Goal: Check status: Check status

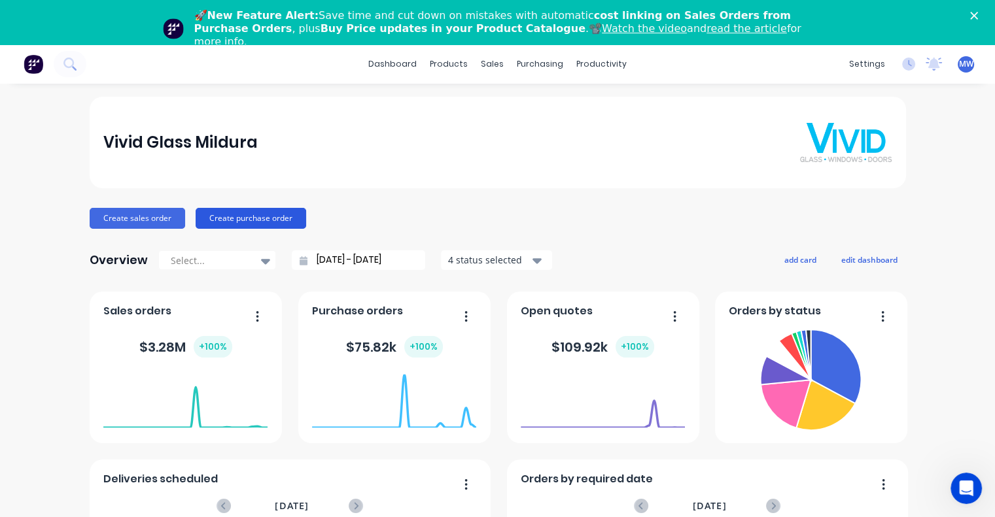
click at [220, 214] on button "Create purchase order" at bounding box center [251, 218] width 111 height 21
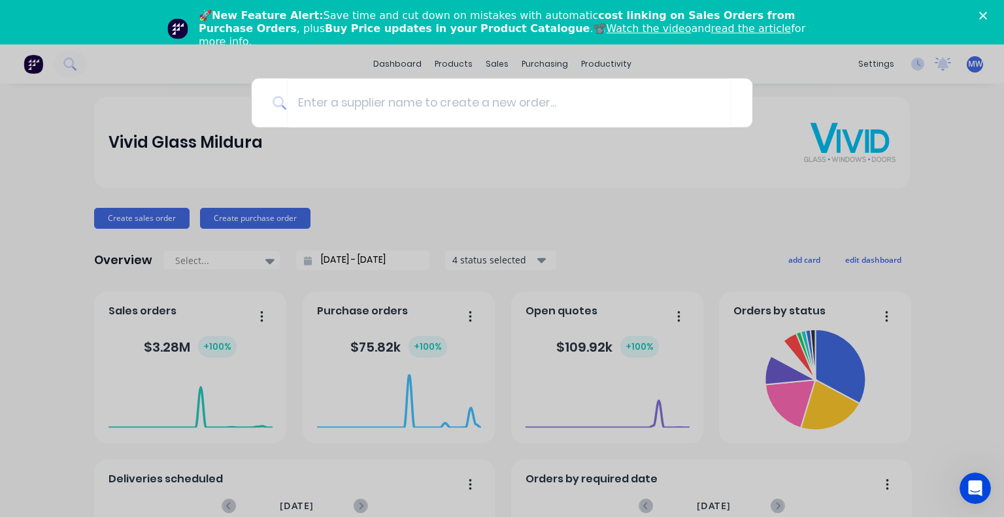
click at [602, 218] on div at bounding box center [502, 258] width 1004 height 517
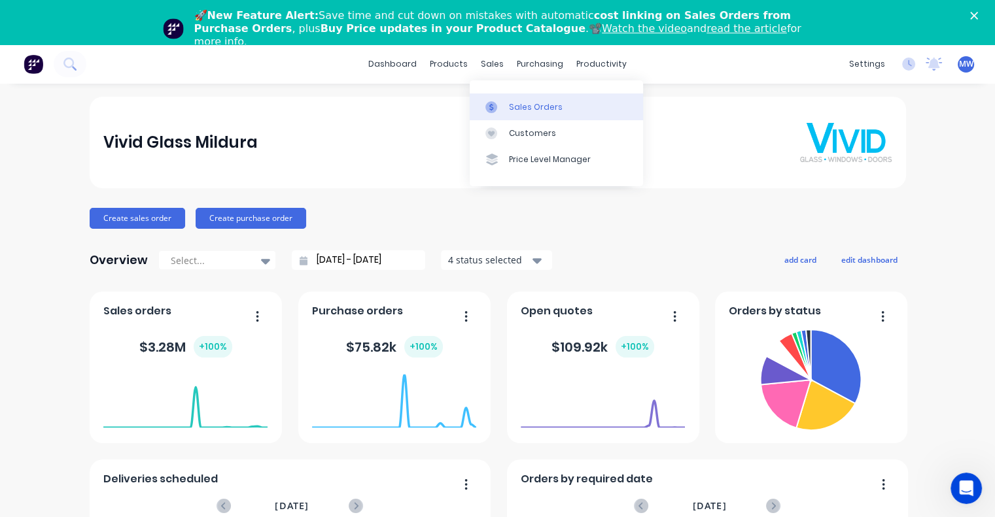
click at [519, 105] on div "Sales Orders" at bounding box center [536, 107] width 54 height 12
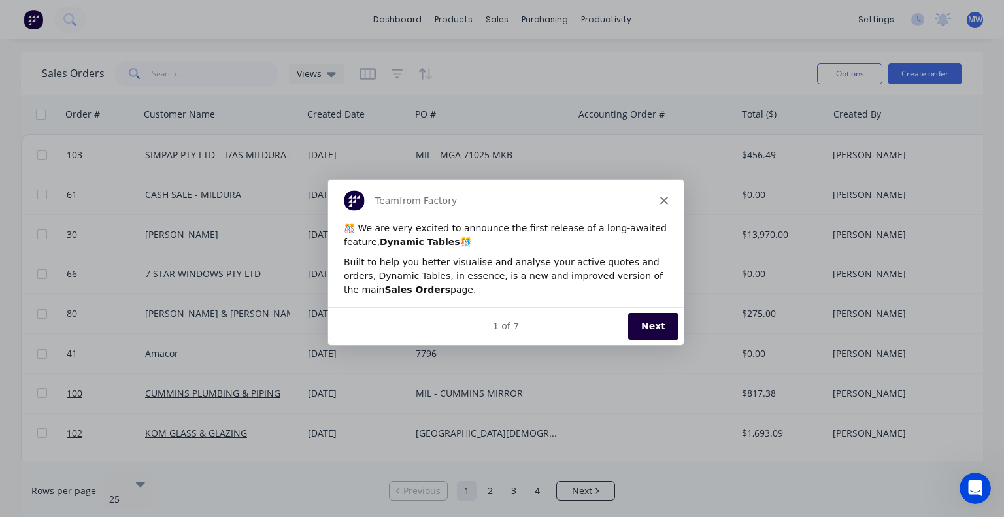
click at [664, 207] on div "Team from Factory" at bounding box center [506, 200] width 356 height 42
click at [664, 201] on icon "Close" at bounding box center [664, 200] width 8 height 8
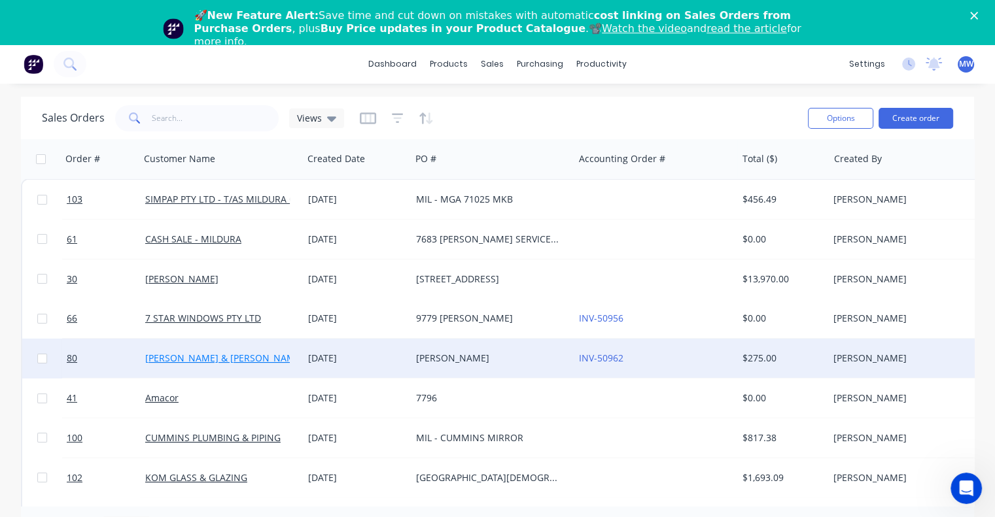
click at [212, 354] on link "[PERSON_NAME] & [PERSON_NAME]" at bounding box center [224, 358] width 158 height 12
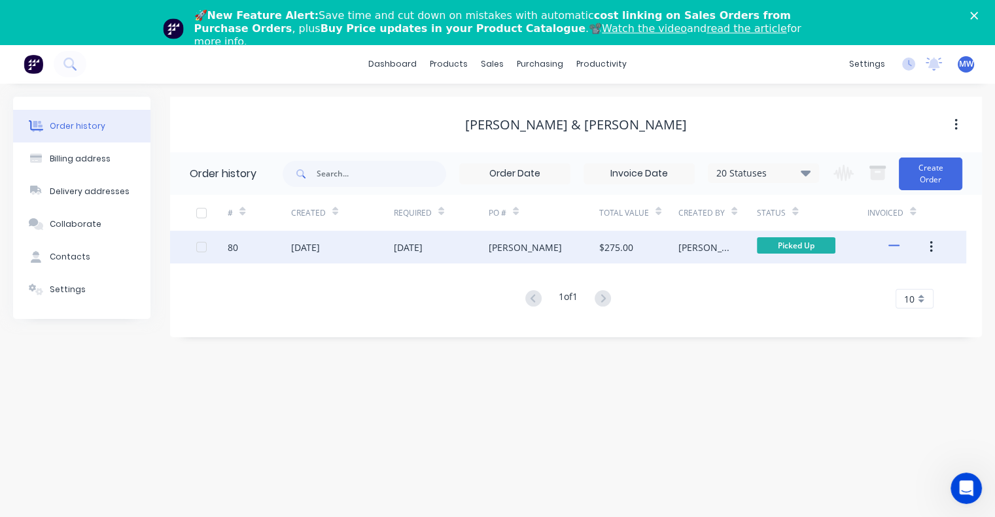
click at [239, 247] on div "80" at bounding box center [259, 247] width 63 height 33
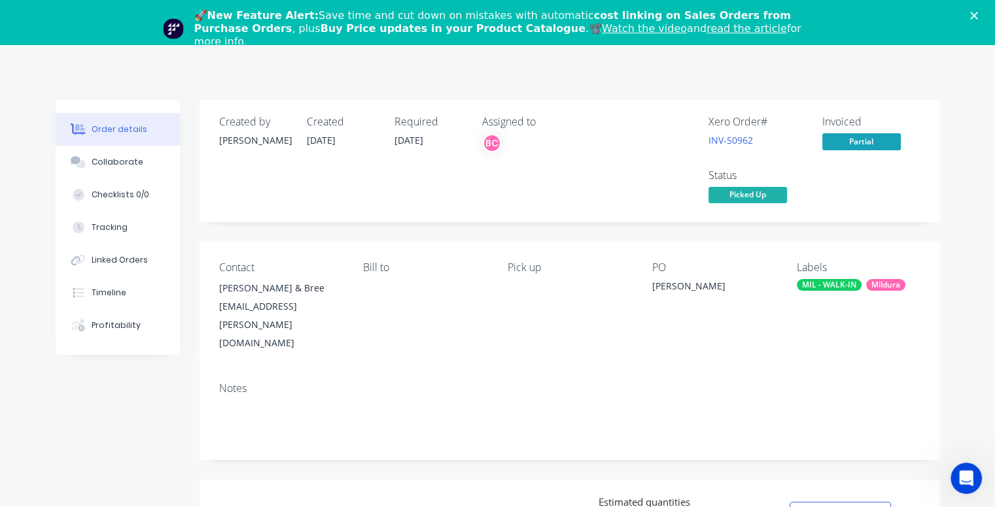
click at [880, 287] on div "Mildura" at bounding box center [885, 285] width 39 height 12
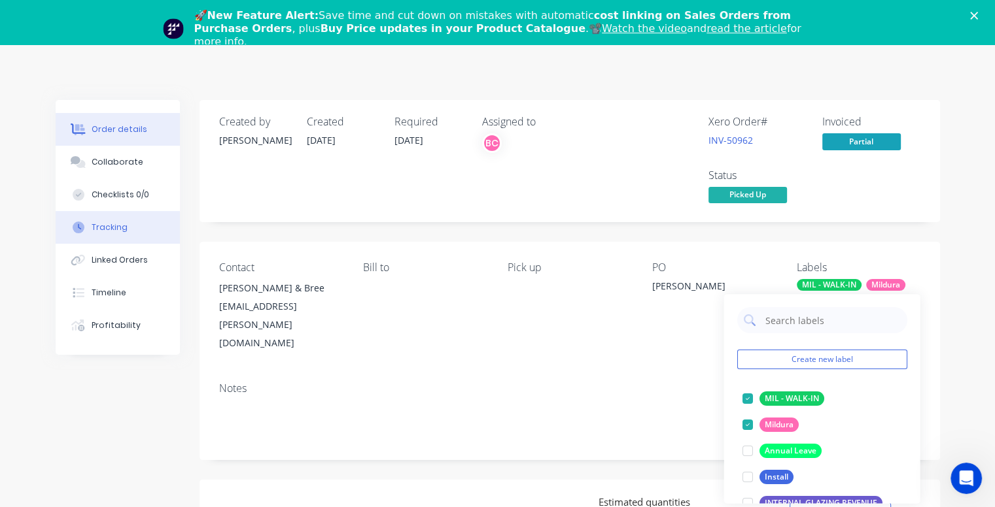
click at [98, 224] on div "Tracking" at bounding box center [110, 228] width 36 height 12
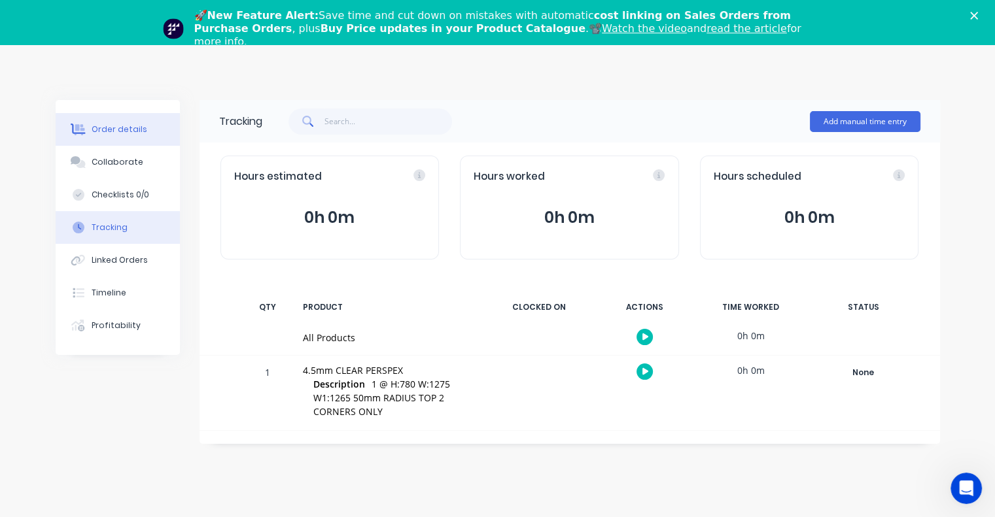
click at [101, 128] on div "Order details" at bounding box center [120, 130] width 56 height 12
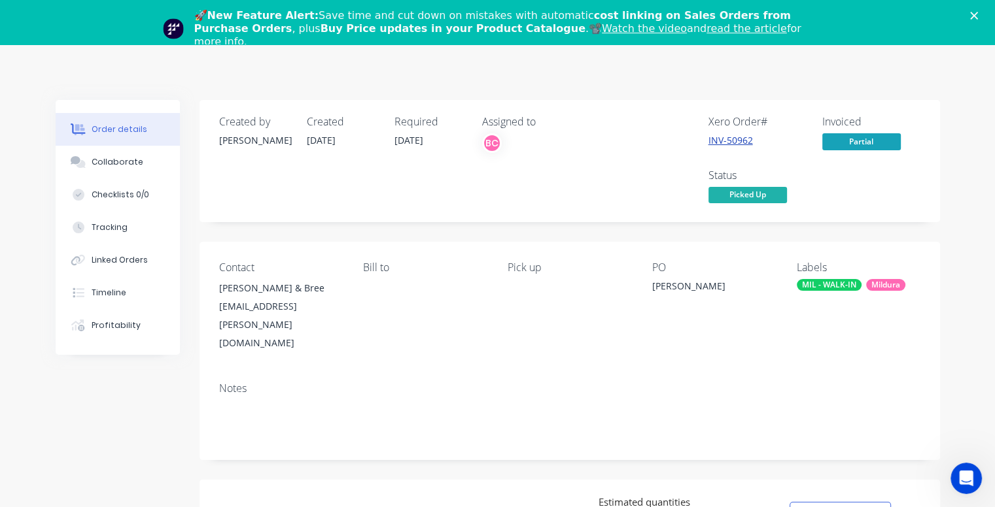
click at [732, 141] on link "INV-50962" at bounding box center [730, 140] width 44 height 12
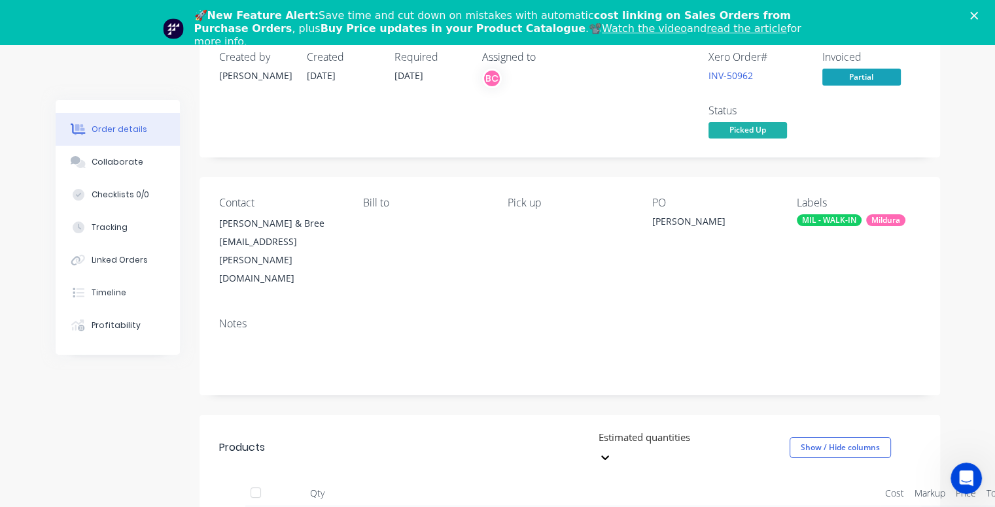
scroll to position [61, 0]
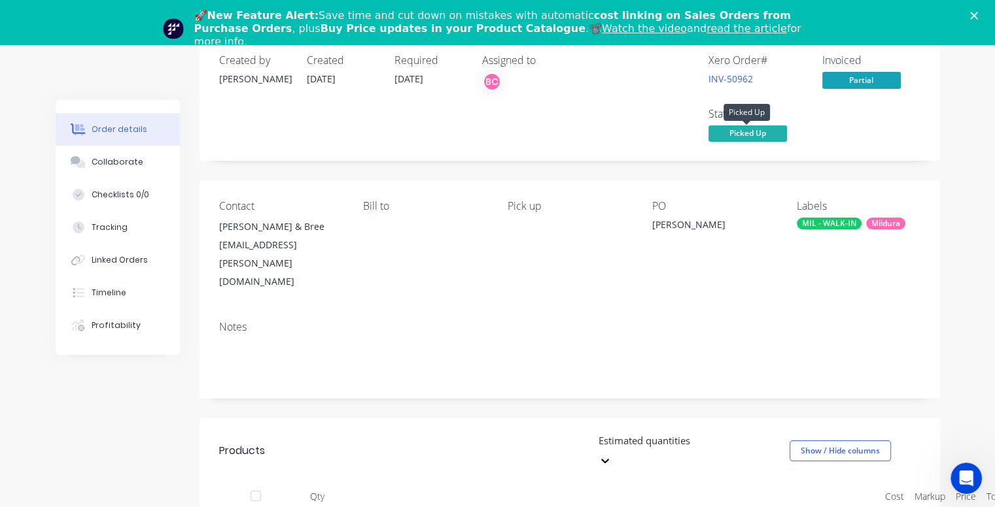
click at [758, 131] on span "Picked Up" at bounding box center [747, 134] width 78 height 16
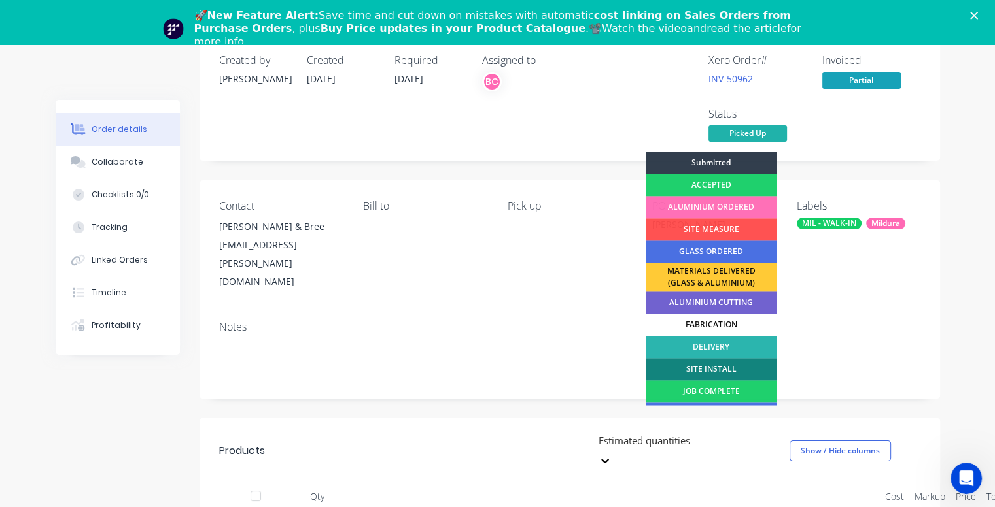
click at [526, 210] on div "Pick up" at bounding box center [569, 206] width 124 height 12
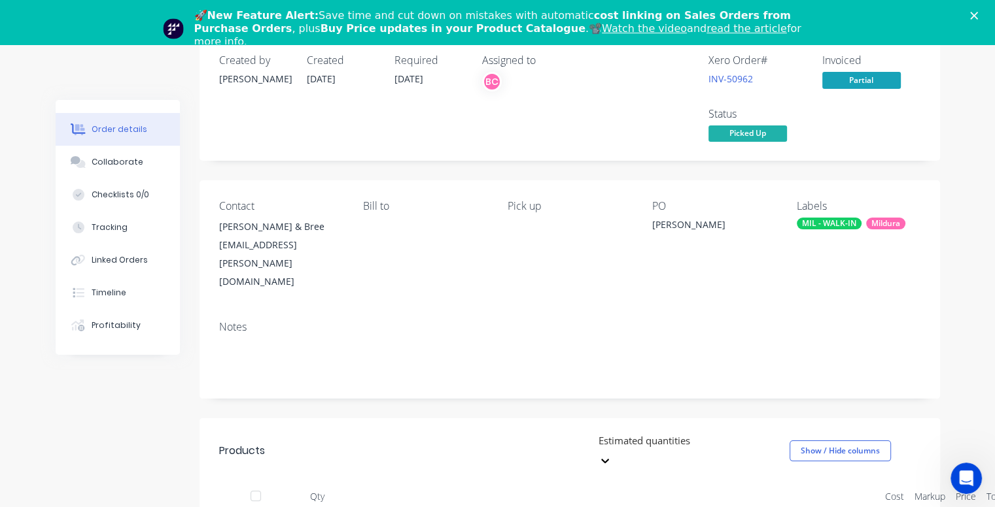
click at [526, 209] on div "Pick up" at bounding box center [569, 206] width 124 height 12
click at [381, 206] on div "Bill to" at bounding box center [425, 206] width 124 height 12
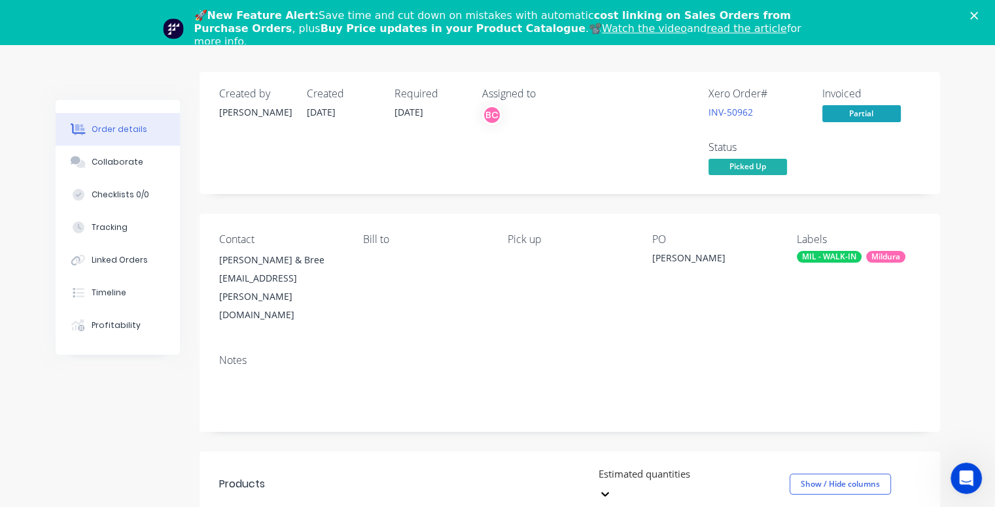
scroll to position [0, 0]
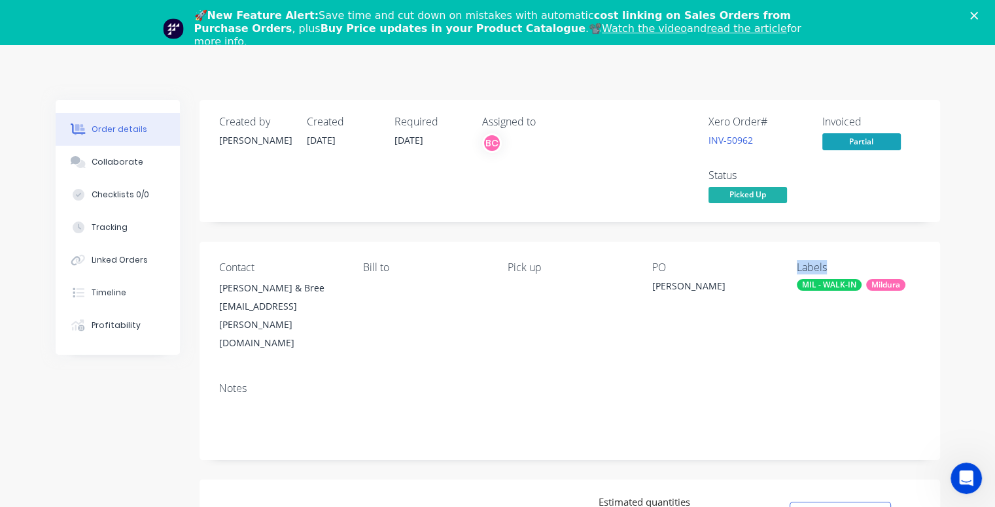
drag, startPoint x: 828, startPoint y: 269, endPoint x: 793, endPoint y: 267, distance: 35.3
click at [793, 267] on div "Contact [PERSON_NAME] & [PERSON_NAME] [PERSON_NAME][EMAIL_ADDRESS][DOMAIN_NAME]…" at bounding box center [569, 307] width 740 height 130
click at [846, 261] on div "Contact [PERSON_NAME] & [PERSON_NAME] [PERSON_NAME][EMAIL_ADDRESS][DOMAIN_NAME]…" at bounding box center [569, 307] width 740 height 130
drag, startPoint x: 826, startPoint y: 264, endPoint x: 817, endPoint y: 262, distance: 9.2
click at [799, 266] on div "Labels" at bounding box center [858, 268] width 124 height 12
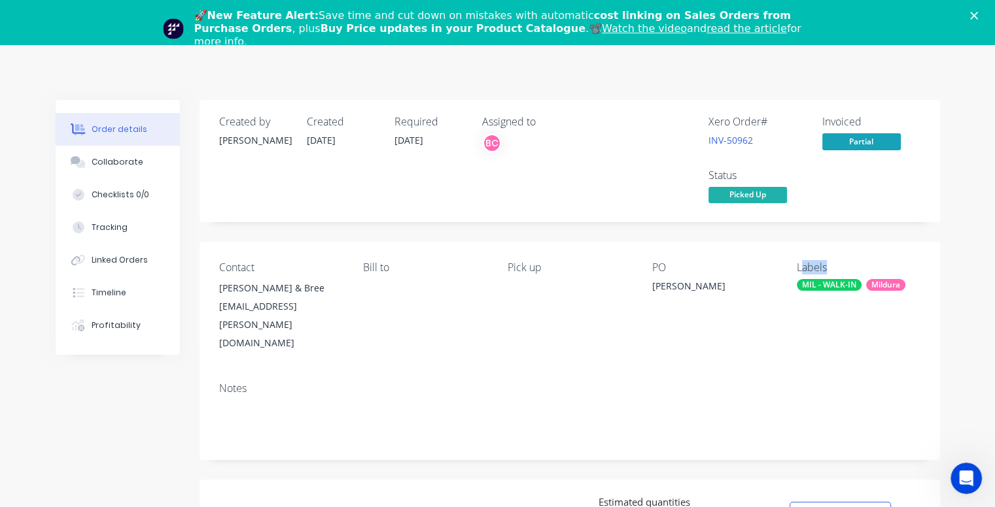
click at [826, 268] on div "Labels" at bounding box center [858, 268] width 124 height 12
drag, startPoint x: 827, startPoint y: 267, endPoint x: 797, endPoint y: 266, distance: 30.1
click at [794, 267] on div "Contact [PERSON_NAME] & [PERSON_NAME] [PERSON_NAME][EMAIL_ADDRESS][DOMAIN_NAME]…" at bounding box center [569, 307] width 740 height 130
click at [819, 266] on div "Labels" at bounding box center [858, 268] width 124 height 12
drag, startPoint x: 826, startPoint y: 267, endPoint x: 795, endPoint y: 269, distance: 31.4
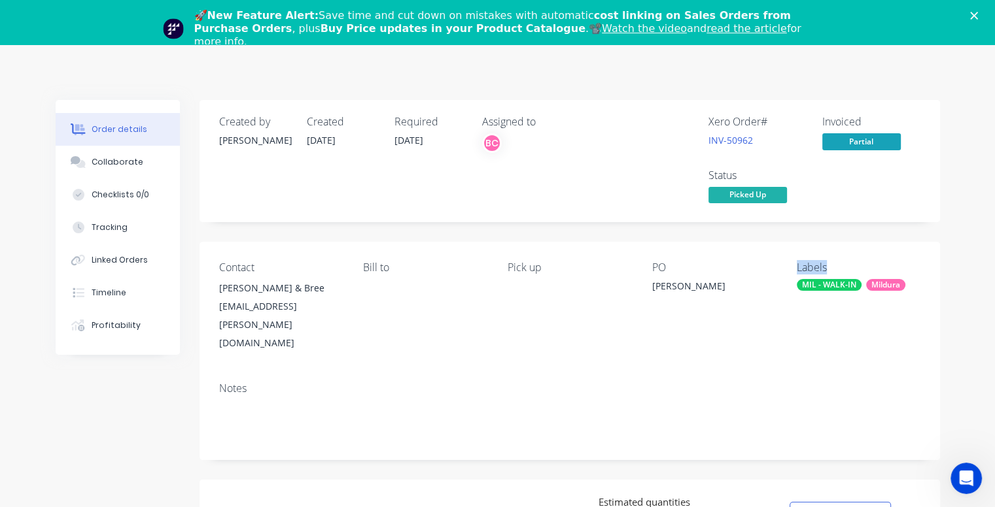
click at [795, 269] on div "Contact [PERSON_NAME] & [PERSON_NAME] [PERSON_NAME][EMAIL_ADDRESS][DOMAIN_NAME]…" at bounding box center [569, 307] width 740 height 130
click at [978, 15] on icon "Close" at bounding box center [974, 16] width 8 height 8
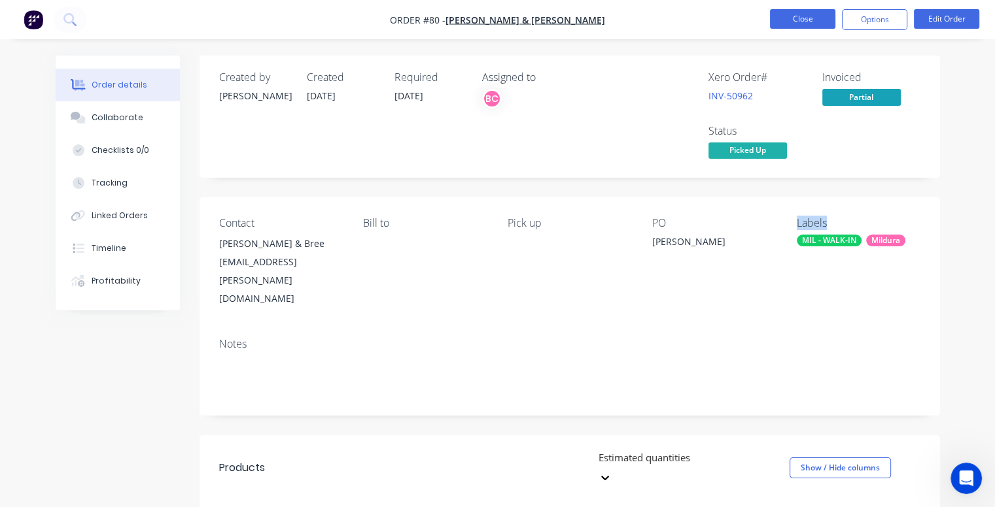
click at [806, 14] on button "Close" at bounding box center [802, 19] width 65 height 20
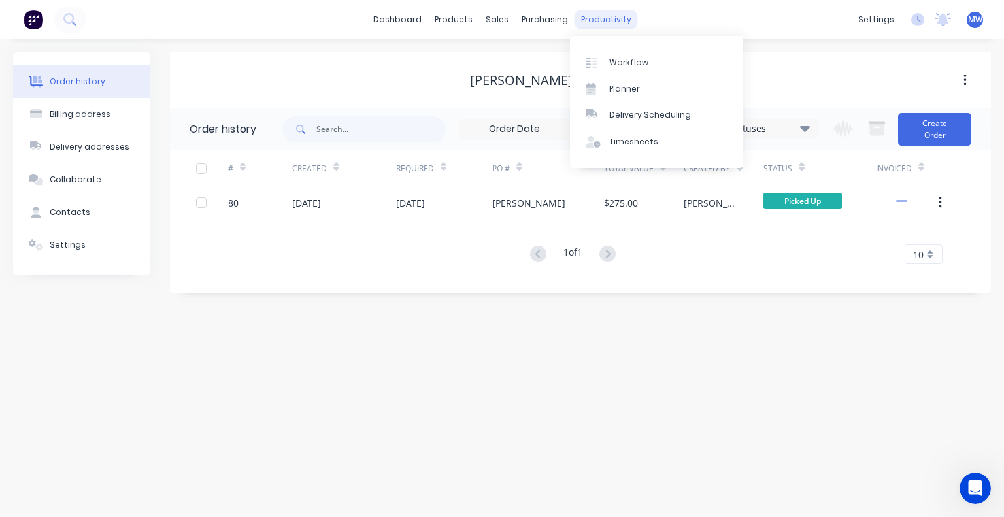
click at [594, 18] on div "productivity" at bounding box center [606, 20] width 63 height 20
click at [626, 64] on div "Workflow" at bounding box center [628, 63] width 39 height 12
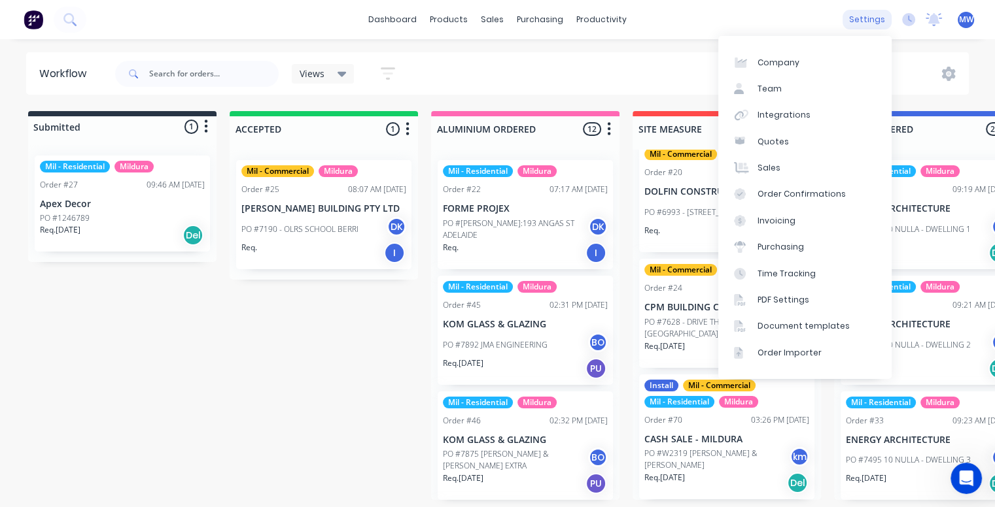
click at [867, 20] on div "settings" at bounding box center [866, 20] width 49 height 20
click at [772, 62] on div "Company" at bounding box center [778, 63] width 42 height 12
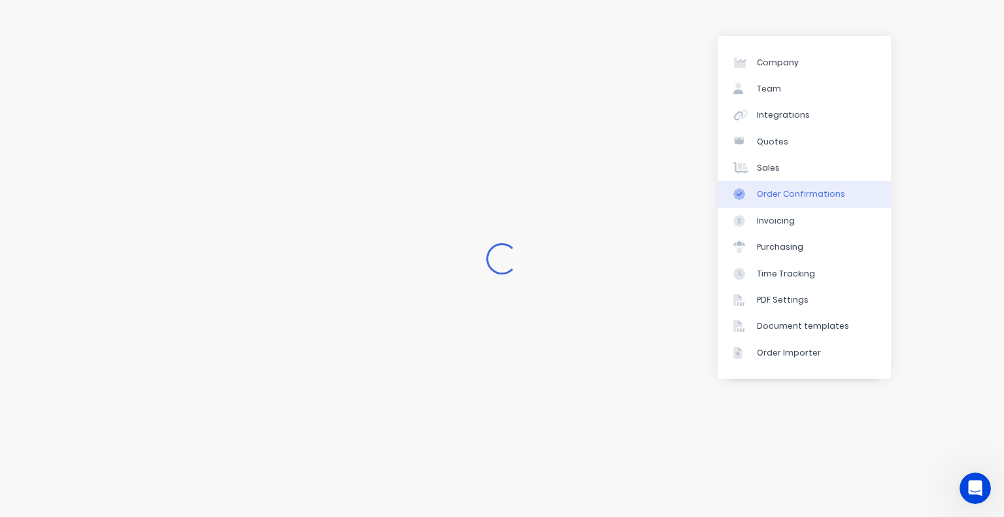
select select "AU"
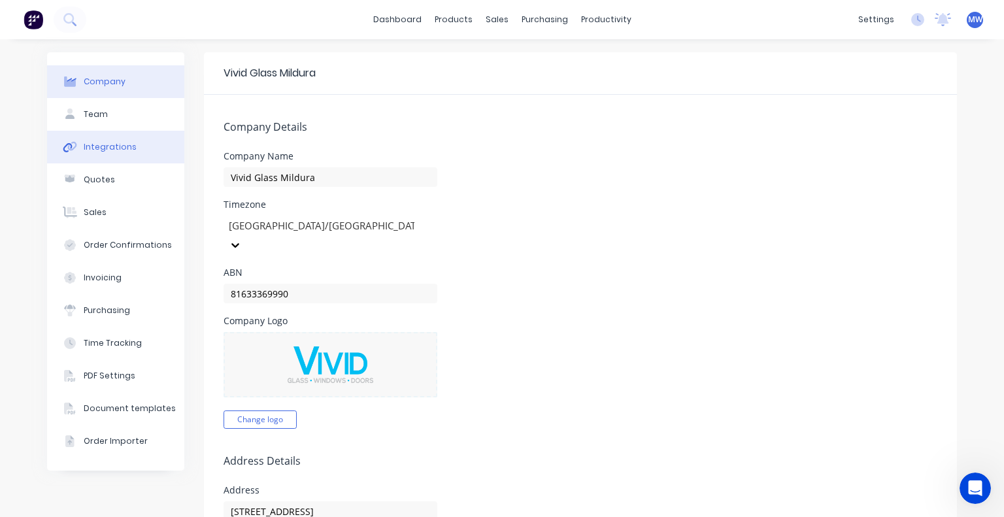
click at [141, 155] on button "Integrations" at bounding box center [115, 147] width 137 height 33
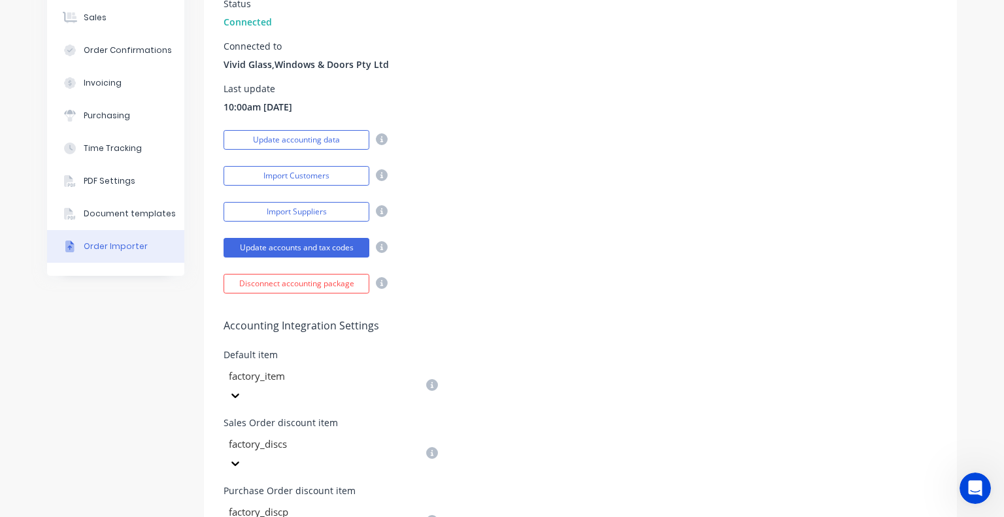
scroll to position [64, 0]
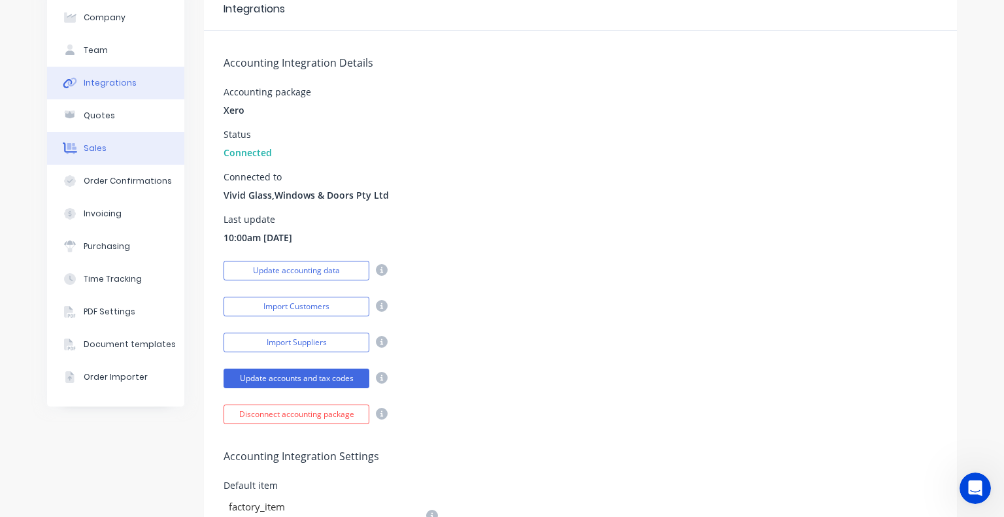
click at [99, 141] on button "Sales" at bounding box center [115, 148] width 137 height 33
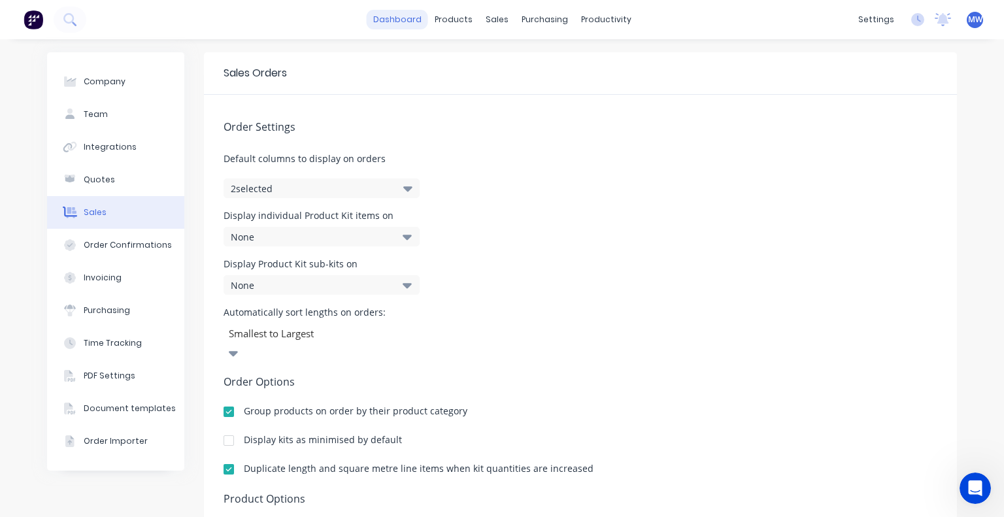
click at [405, 21] on link "dashboard" at bounding box center [397, 20] width 61 height 20
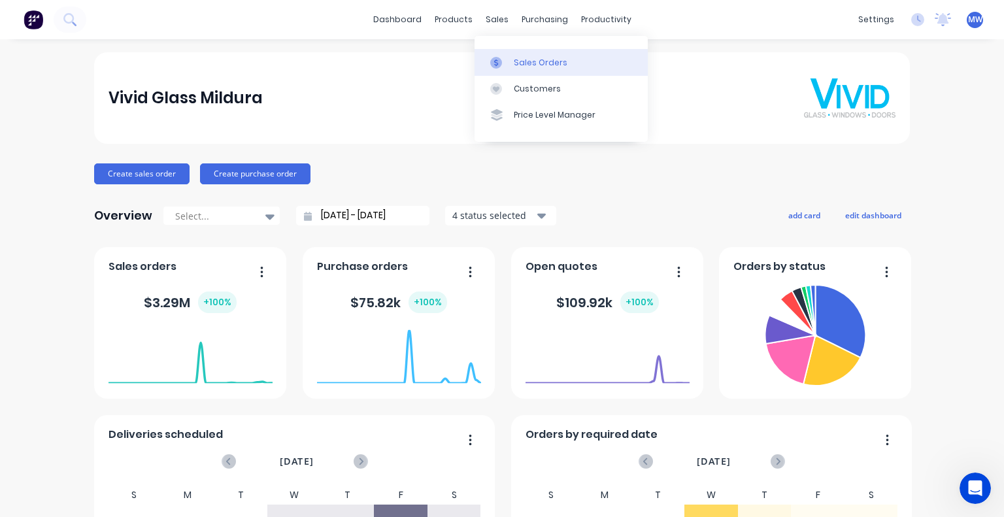
click at [520, 55] on link "Sales Orders" at bounding box center [561, 62] width 173 height 26
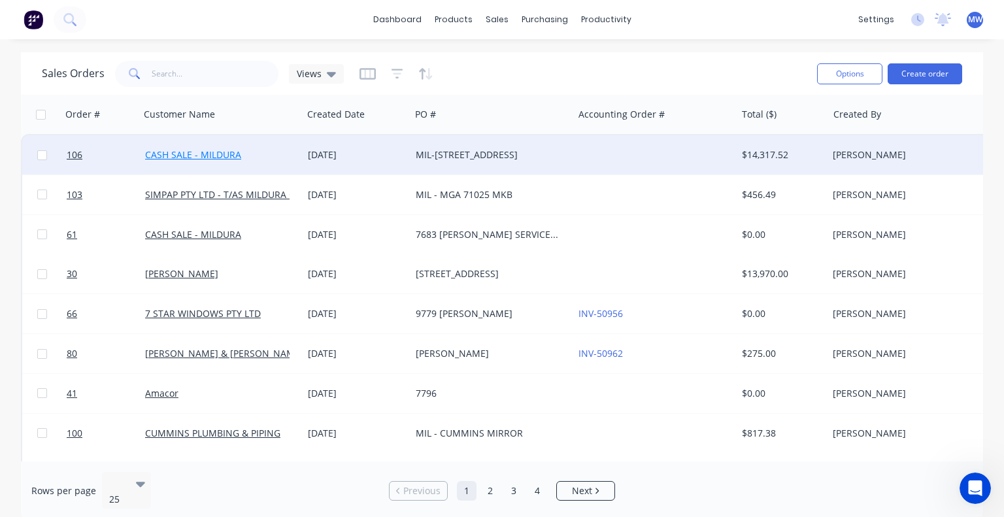
click at [175, 158] on link "CASH SALE - MILDURA" at bounding box center [193, 154] width 96 height 12
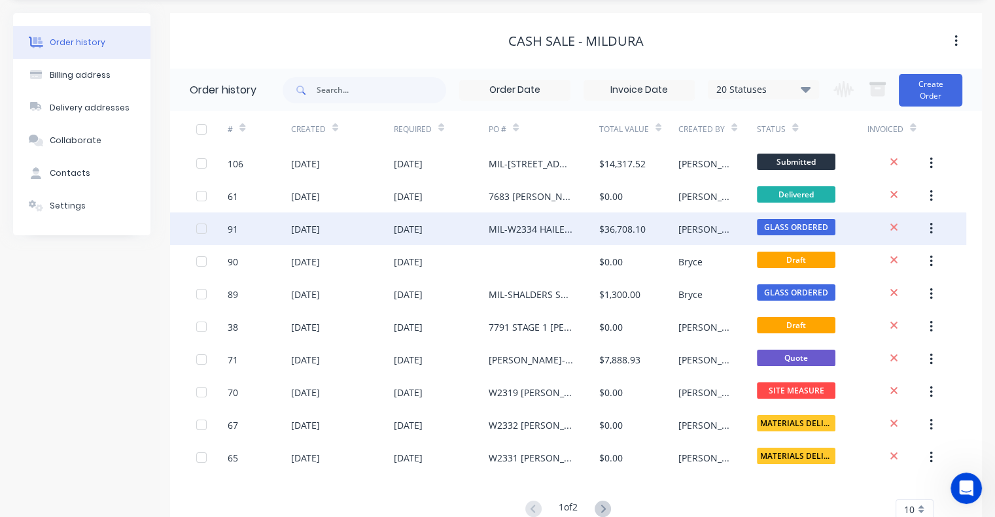
scroll to position [17, 0]
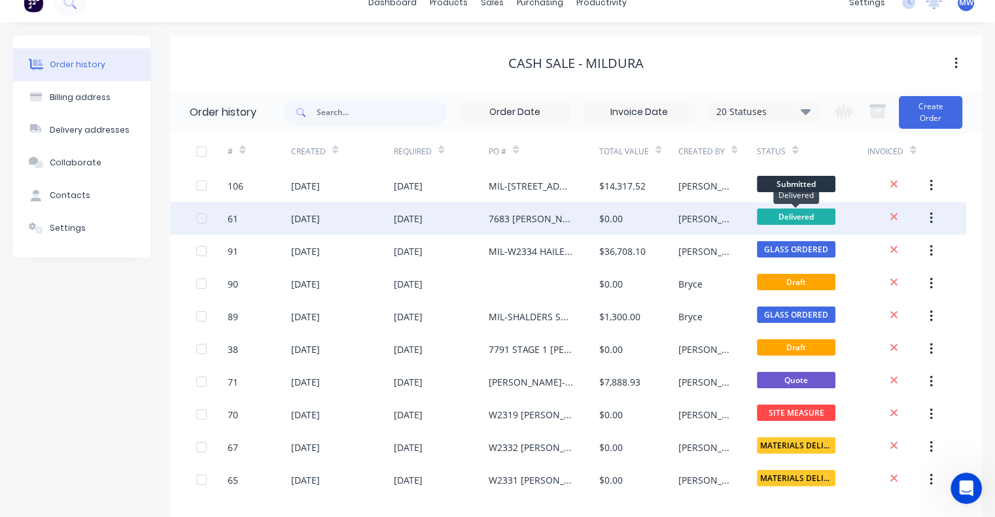
click at [809, 211] on span "Delivered" at bounding box center [796, 217] width 78 height 16
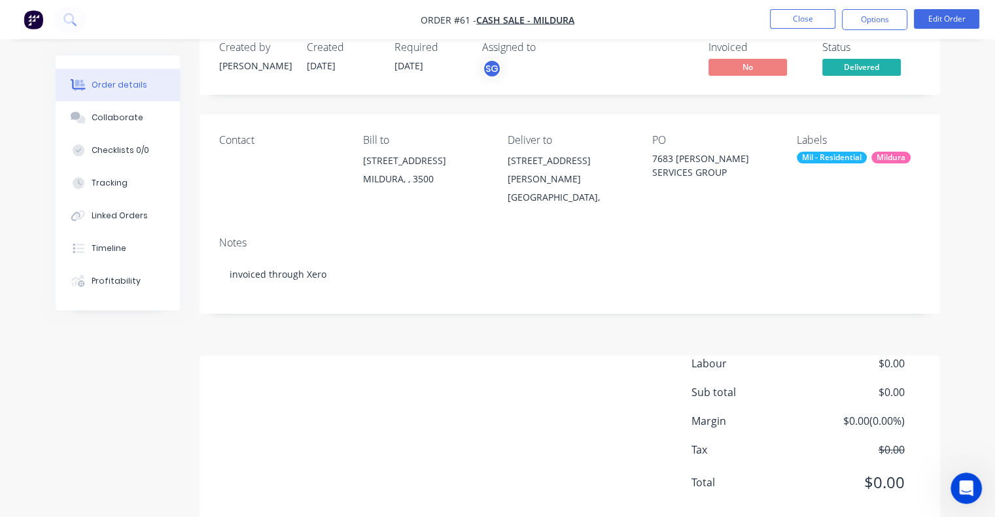
scroll to position [46, 0]
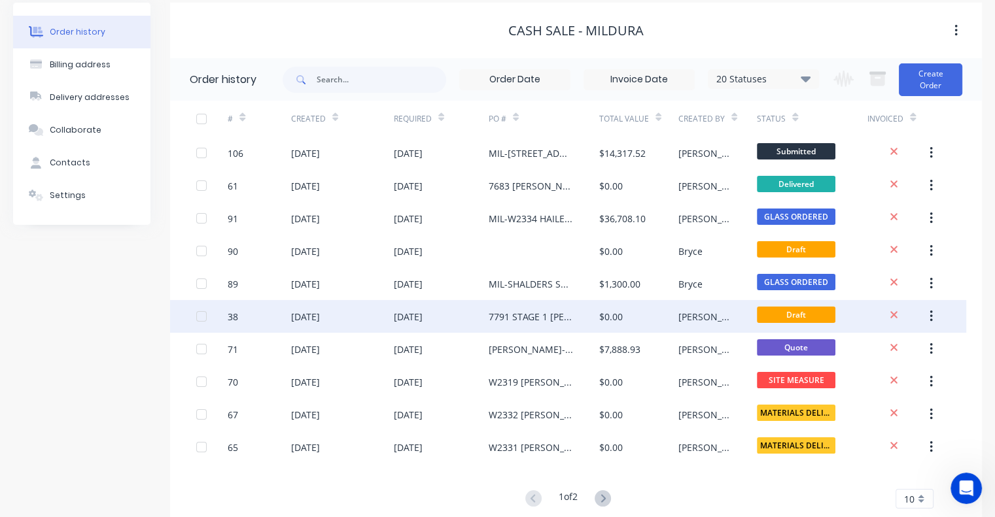
scroll to position [82, 0]
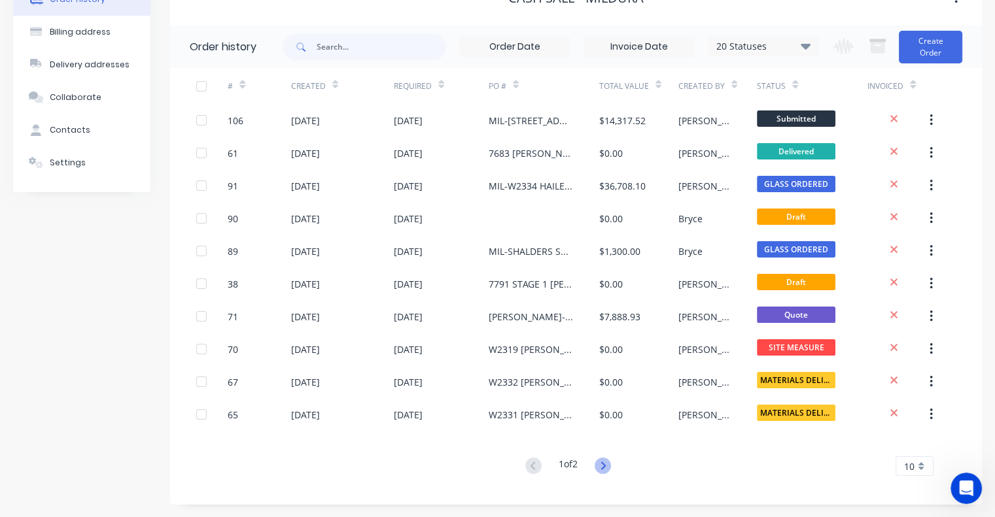
click at [601, 465] on icon at bounding box center [602, 466] width 16 height 16
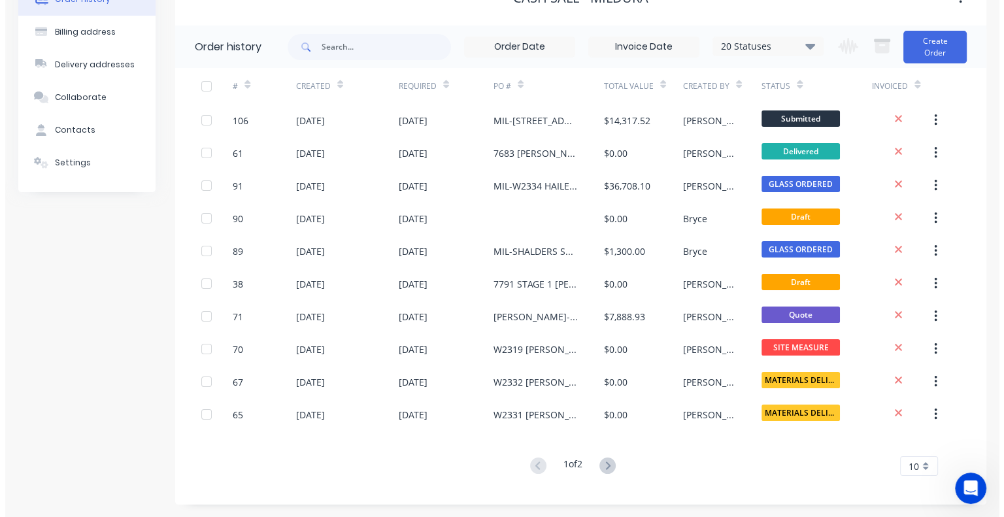
scroll to position [0, 0]
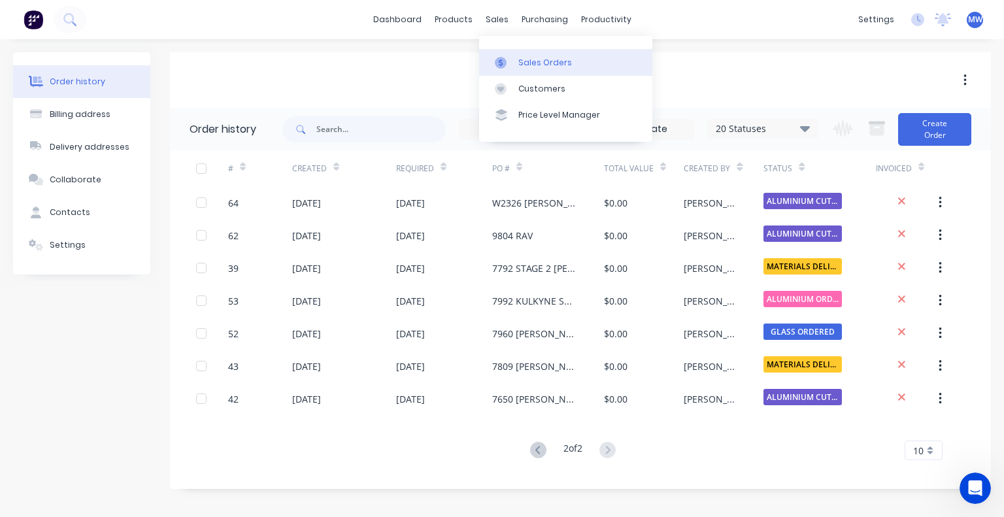
click at [534, 63] on div "Sales Orders" at bounding box center [546, 63] width 54 height 12
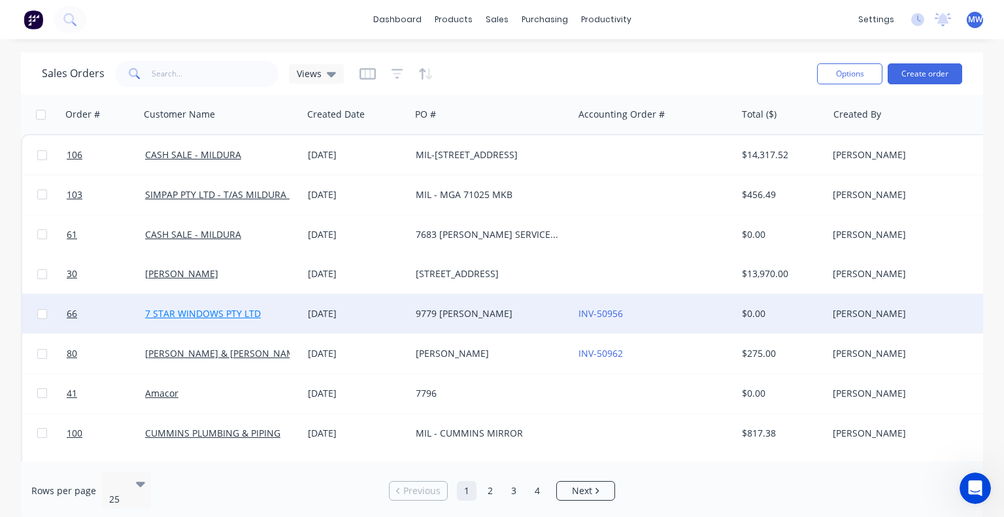
click at [246, 313] on link "7 STAR WINDOWS PTY LTD" at bounding box center [203, 313] width 116 height 12
click at [201, 316] on link "7 STAR WINDOWS PTY LTD" at bounding box center [203, 313] width 116 height 12
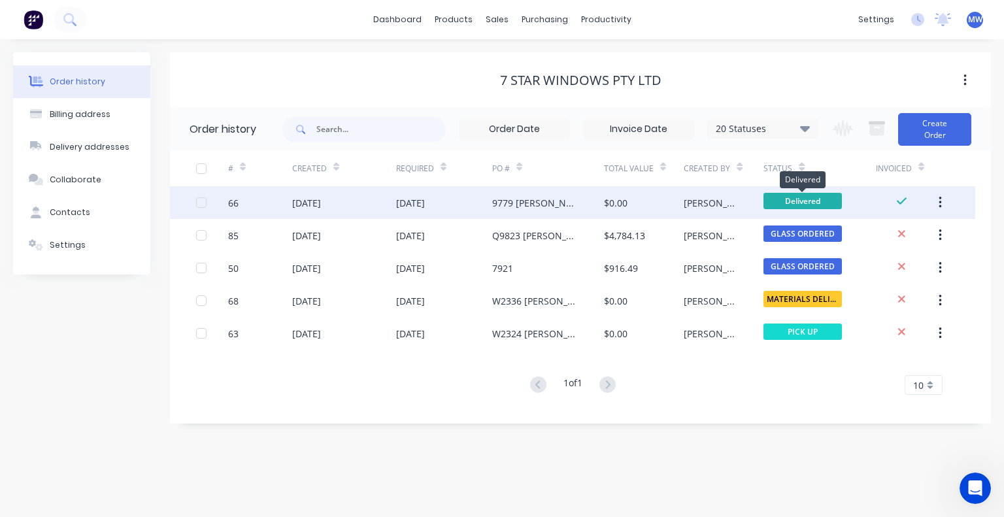
click at [803, 198] on span "Delivered" at bounding box center [803, 201] width 78 height 16
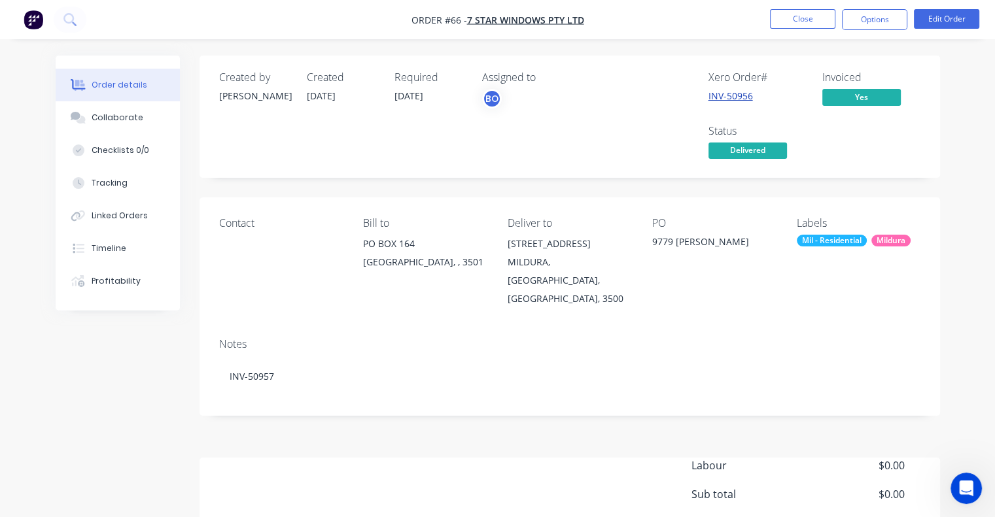
click at [734, 97] on link "INV-50956" at bounding box center [730, 96] width 44 height 12
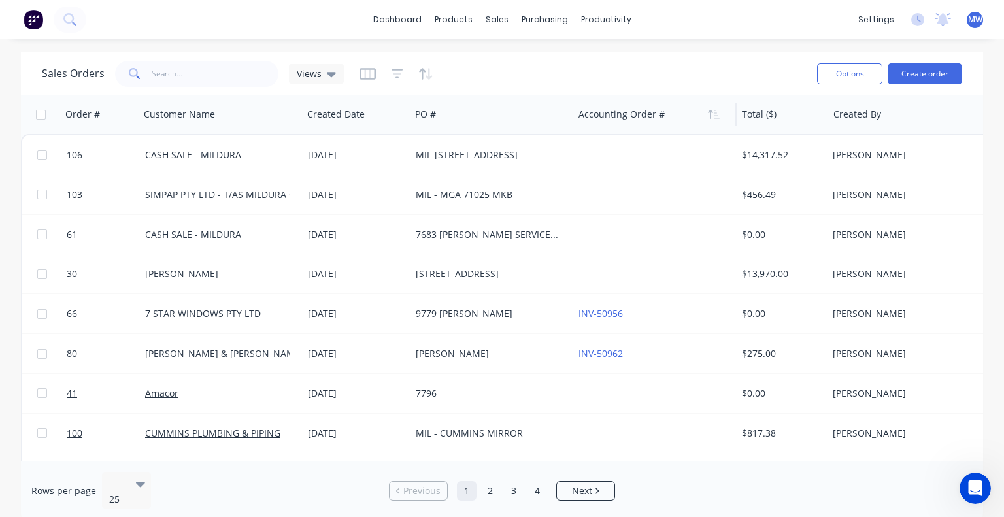
click at [613, 117] on div at bounding box center [651, 114] width 145 height 26
click at [626, 119] on div at bounding box center [651, 114] width 145 height 26
click at [706, 118] on button "button" at bounding box center [714, 115] width 20 height 20
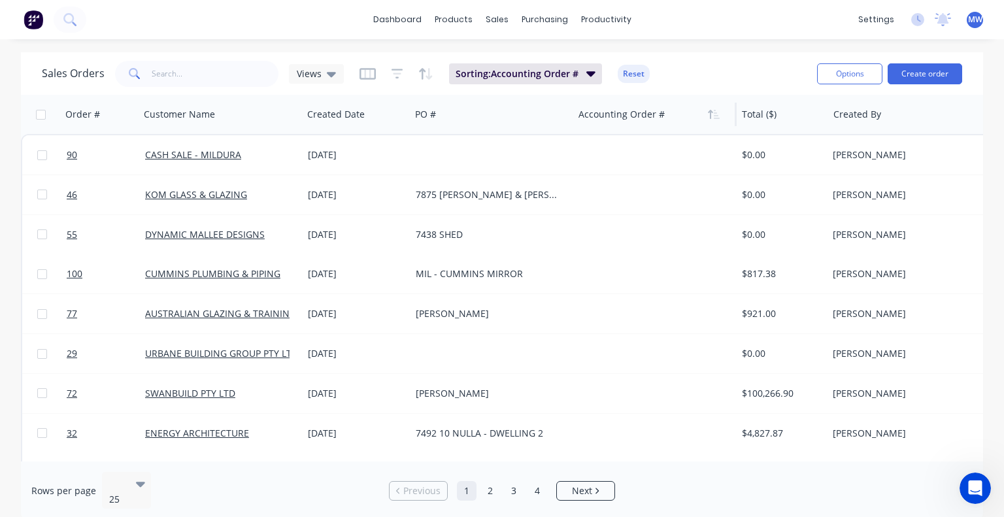
click at [706, 118] on button "button" at bounding box center [714, 115] width 20 height 20
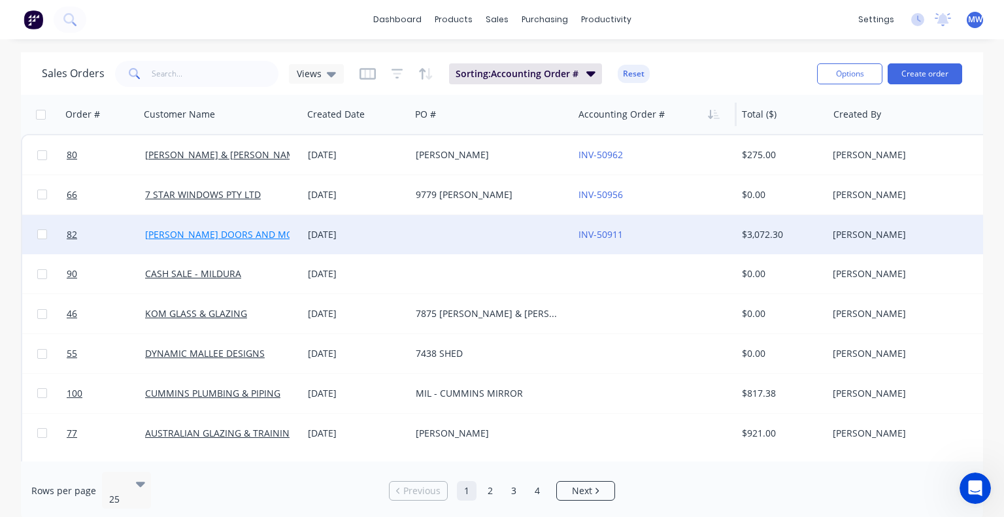
click at [180, 231] on link "[PERSON_NAME] DOORS AND MORE" at bounding box center [225, 234] width 160 height 12
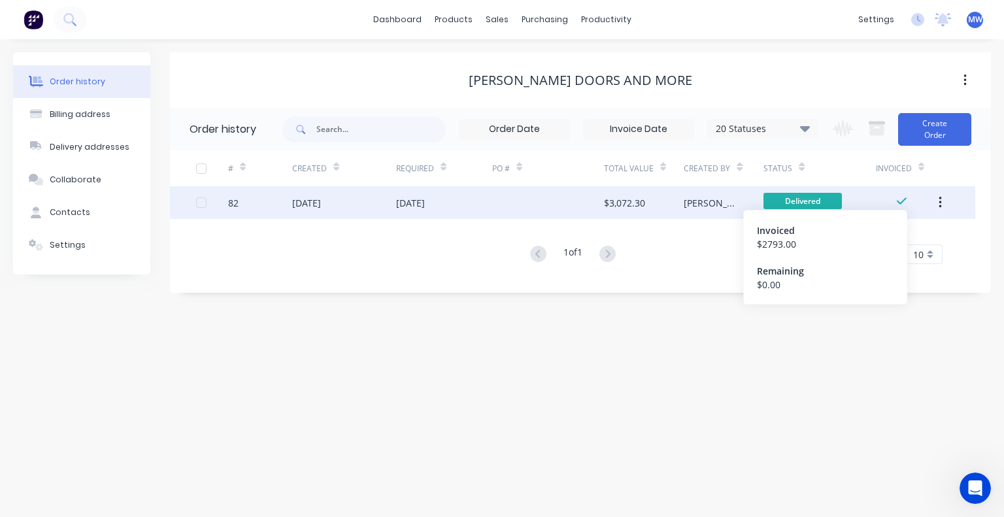
click at [902, 200] on icon at bounding box center [902, 202] width 10 height 12
click at [232, 197] on div "82" at bounding box center [233, 203] width 10 height 14
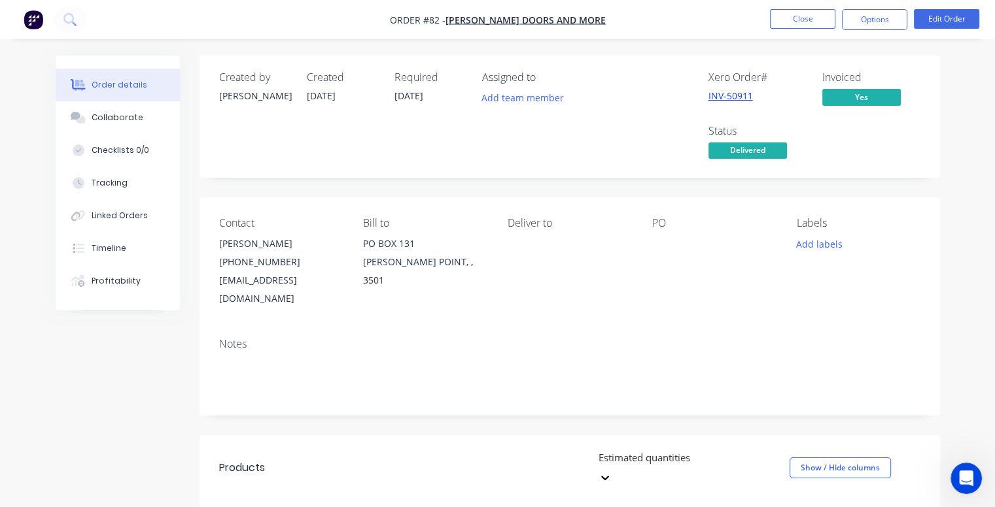
click at [732, 95] on link "INV-50911" at bounding box center [730, 96] width 44 height 12
click at [785, 15] on button "Close" at bounding box center [802, 19] width 65 height 20
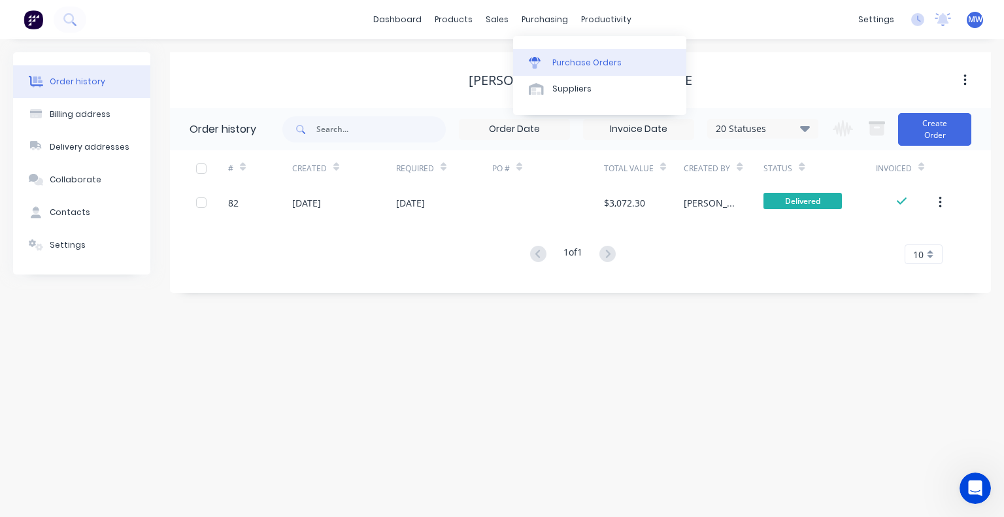
click at [555, 62] on div "Purchase Orders" at bounding box center [587, 63] width 69 height 12
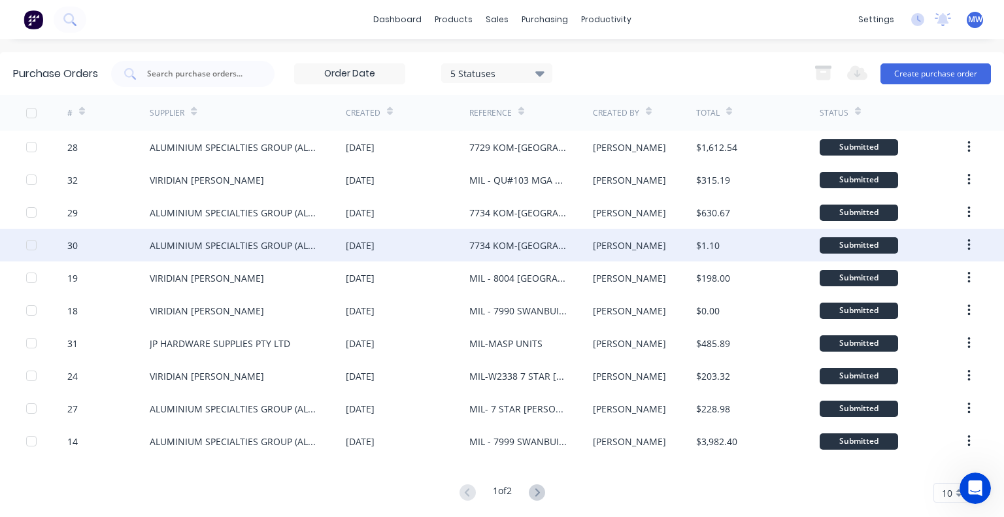
scroll to position [18, 0]
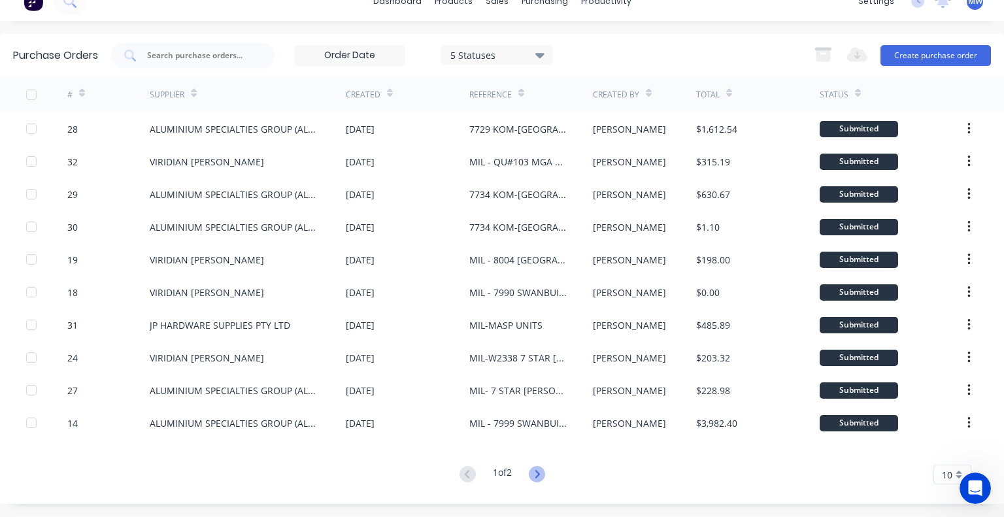
click at [534, 474] on icon at bounding box center [537, 474] width 16 height 16
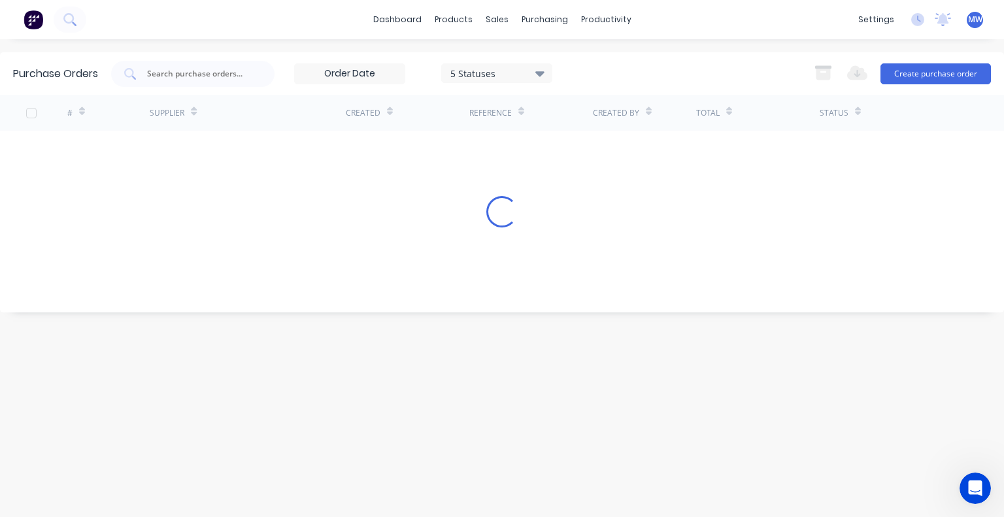
scroll to position [0, 0]
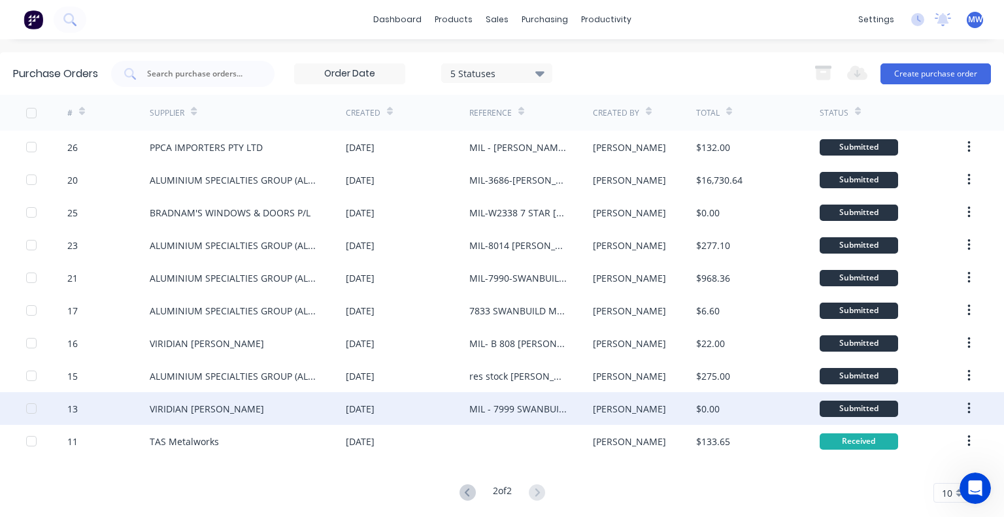
click at [246, 409] on div "VIRIDIAN [PERSON_NAME]" at bounding box center [207, 409] width 114 height 14
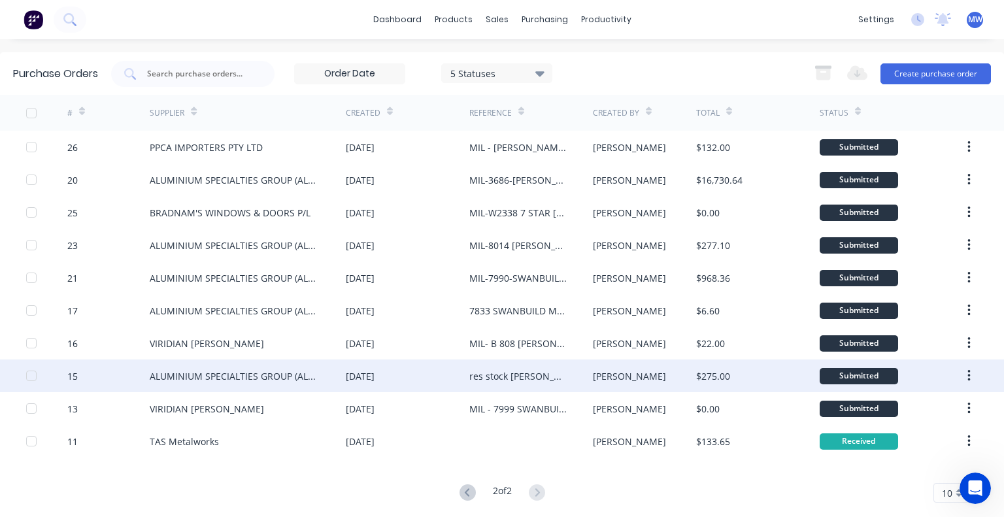
click at [277, 381] on div "ALUMINIUM SPECIALTIES GROUP (ALSPEC)" at bounding box center [235, 376] width 170 height 14
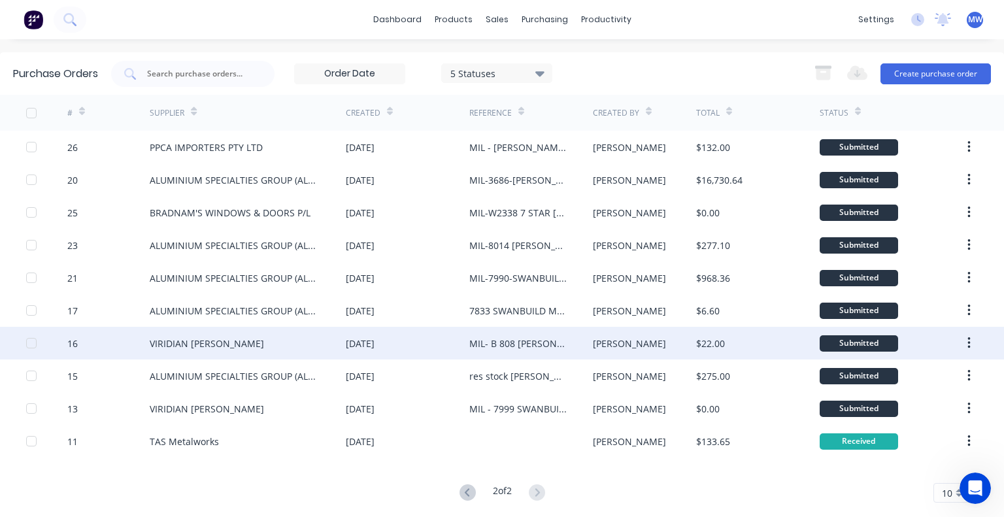
scroll to position [18, 0]
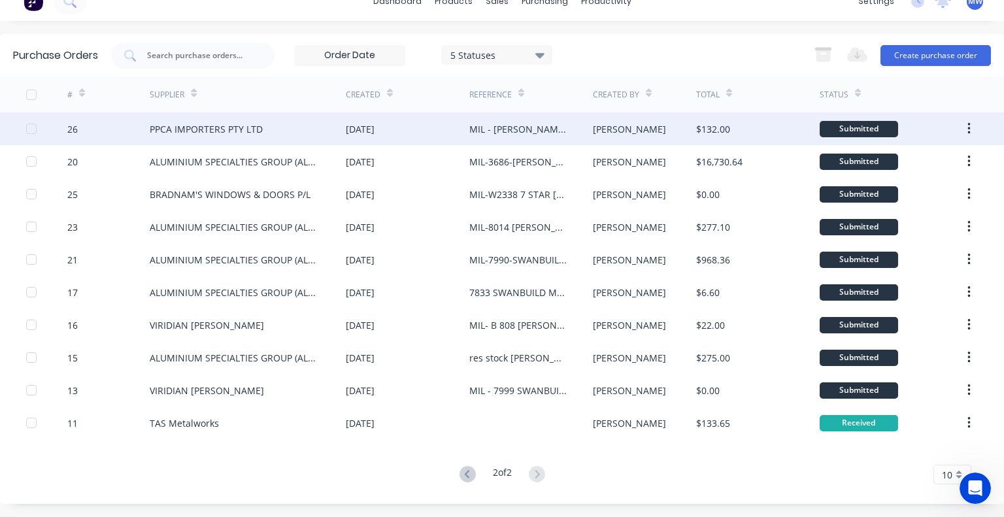
click at [205, 130] on div "PPCA IMPORTERS PTY LTD" at bounding box center [206, 129] width 113 height 14
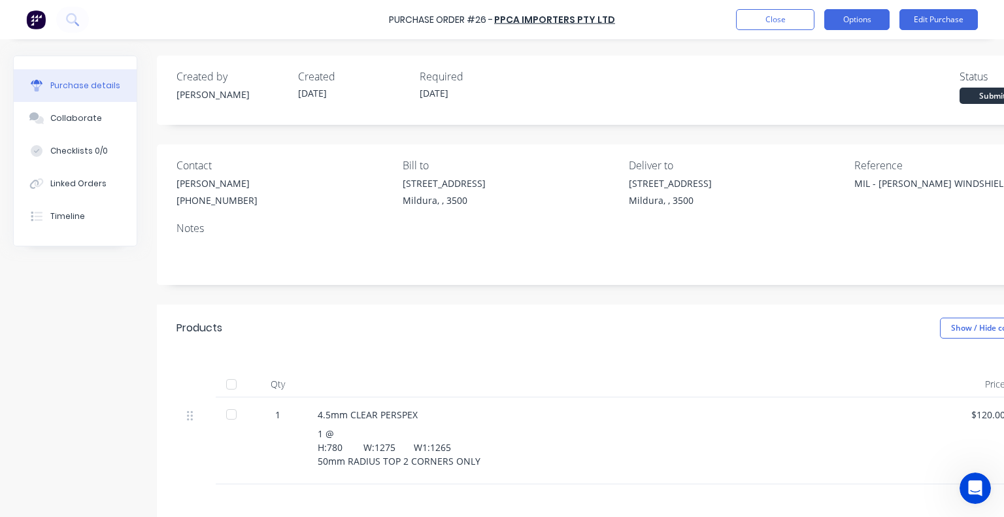
click at [847, 20] on button "Options" at bounding box center [857, 19] width 65 height 21
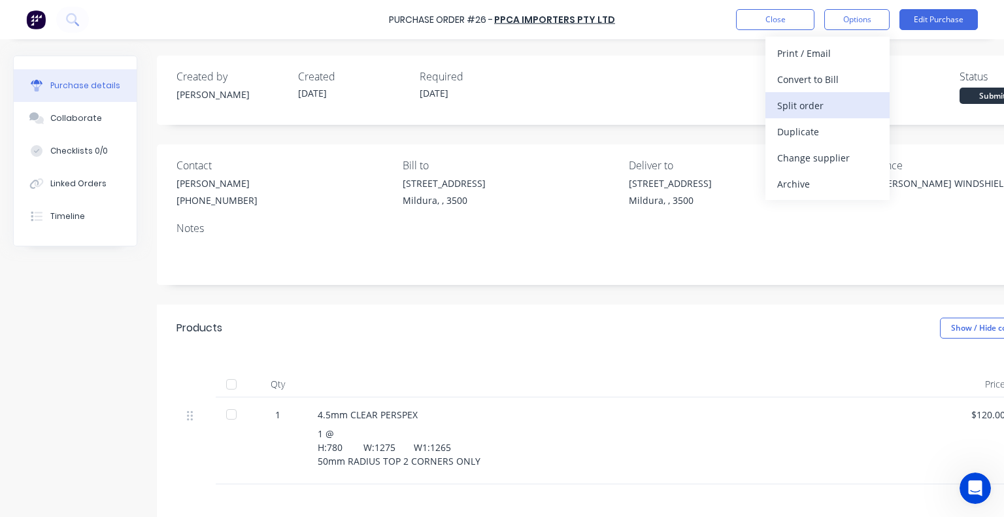
click at [806, 104] on div "Split order" at bounding box center [827, 105] width 101 height 19
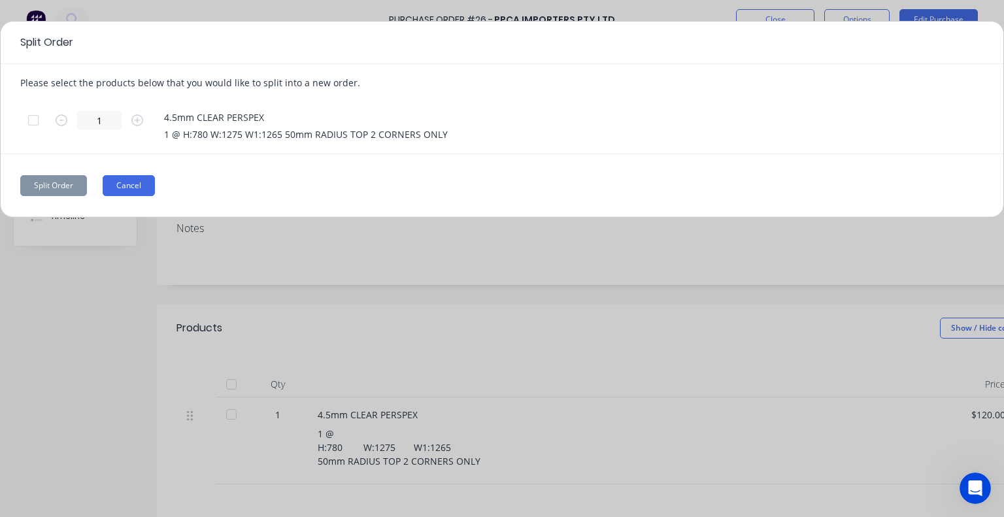
click at [141, 185] on button "Cancel" at bounding box center [129, 185] width 52 height 21
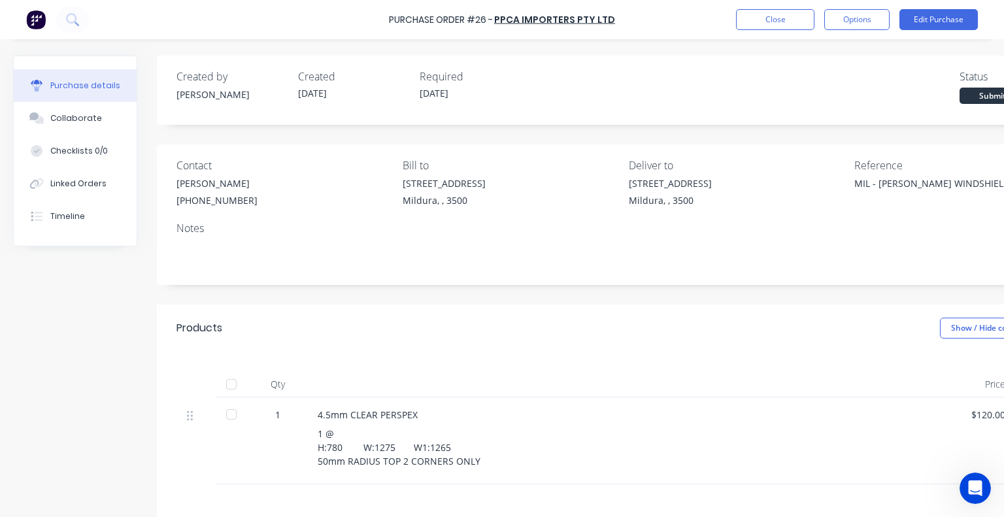
click at [63, 407] on div "Created by [PERSON_NAME] Created [DATE] Required [DATE] Status Submitted Contac…" at bounding box center [552, 357] width 1078 height 602
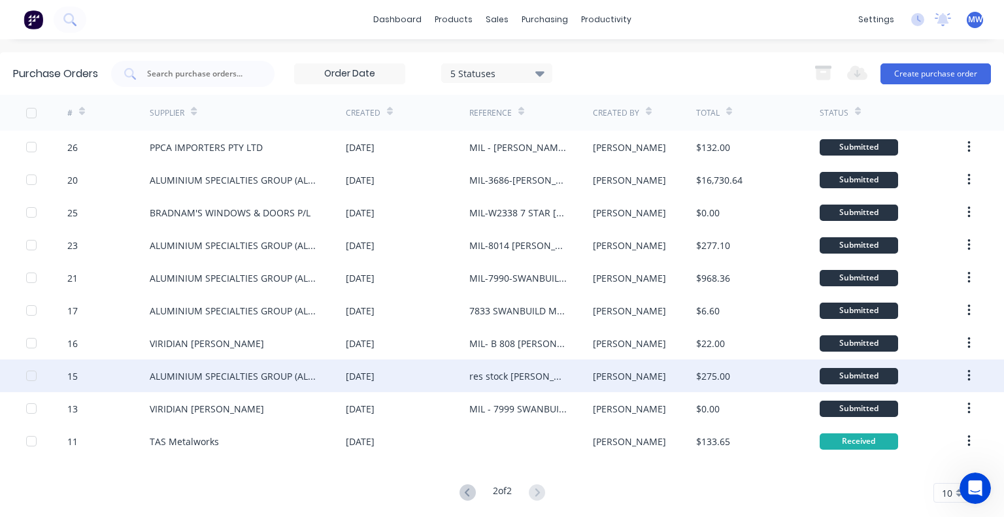
click at [258, 375] on div "ALUMINIUM SPECIALTIES GROUP (ALSPEC)" at bounding box center [235, 376] width 170 height 14
click at [214, 377] on div "ALUMINIUM SPECIALTIES GROUP (ALSPEC)" at bounding box center [235, 376] width 170 height 14
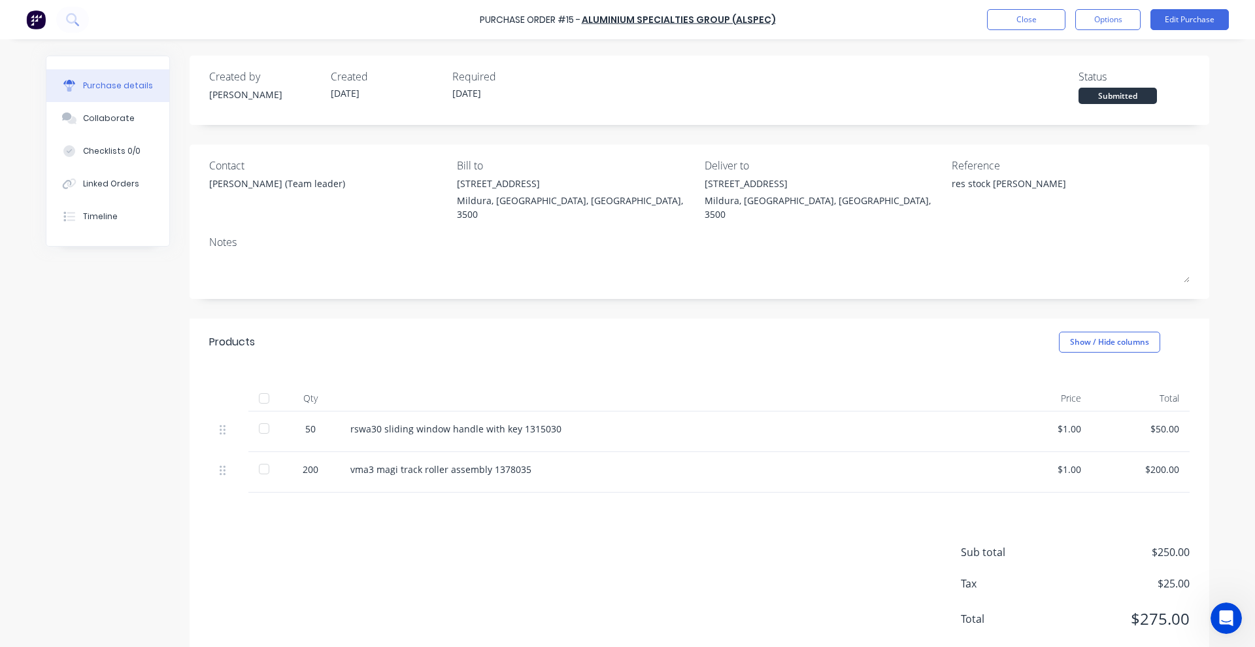
click at [61, 381] on div "Created by [PERSON_NAME] Created [DATE] Required [DATE] Status Submitted Contac…" at bounding box center [628, 361] width 1164 height 610
click at [111, 119] on div "Collaborate" at bounding box center [109, 118] width 52 height 12
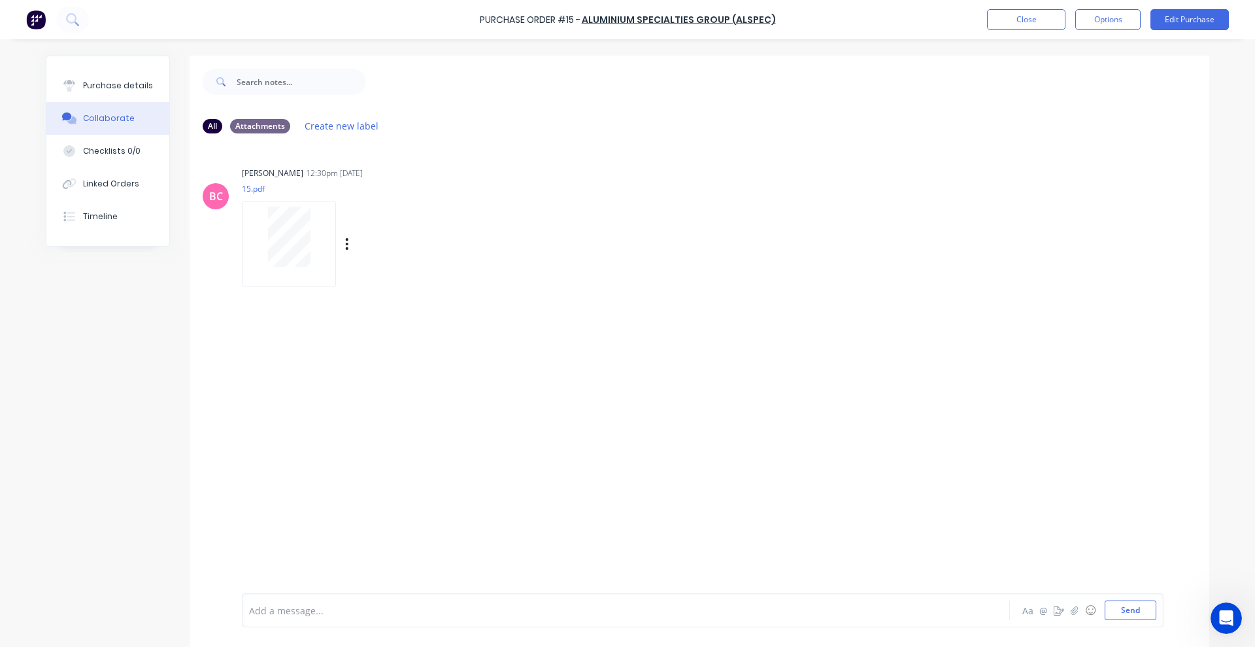
click at [260, 237] on div at bounding box center [289, 237] width 82 height 60
click at [1004, 22] on button "Close" at bounding box center [1026, 19] width 78 height 21
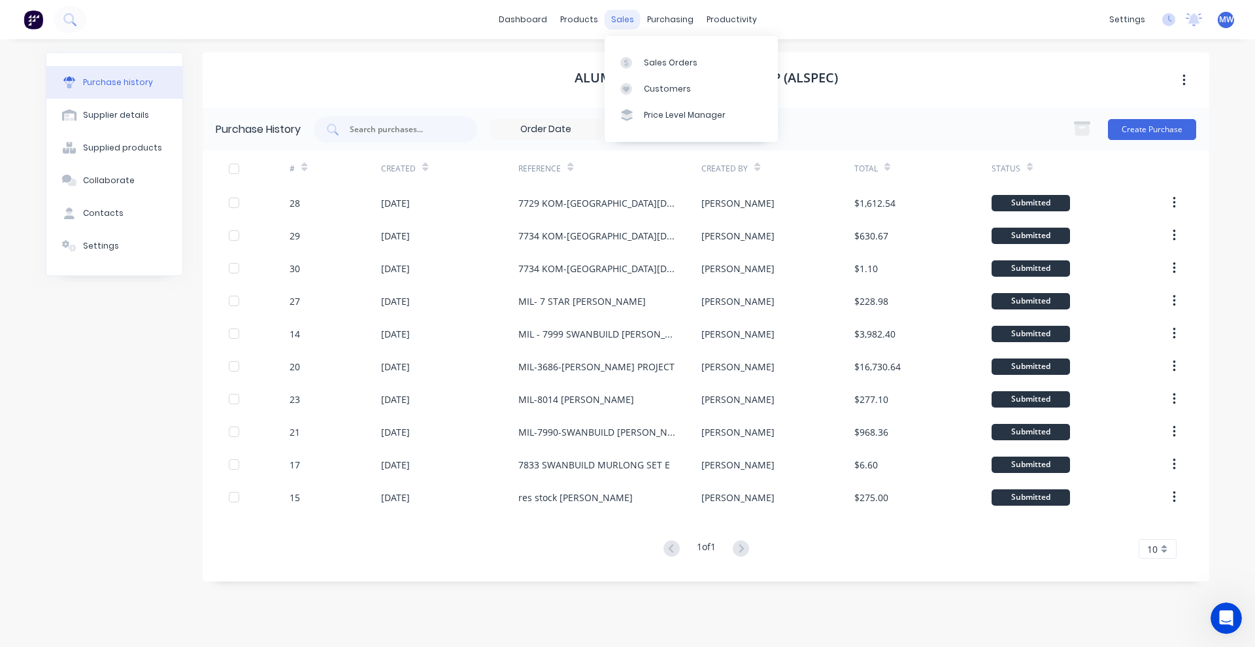
click at [626, 22] on div "sales" at bounding box center [623, 20] width 36 height 20
click at [655, 60] on div "Sales Orders" at bounding box center [671, 63] width 54 height 12
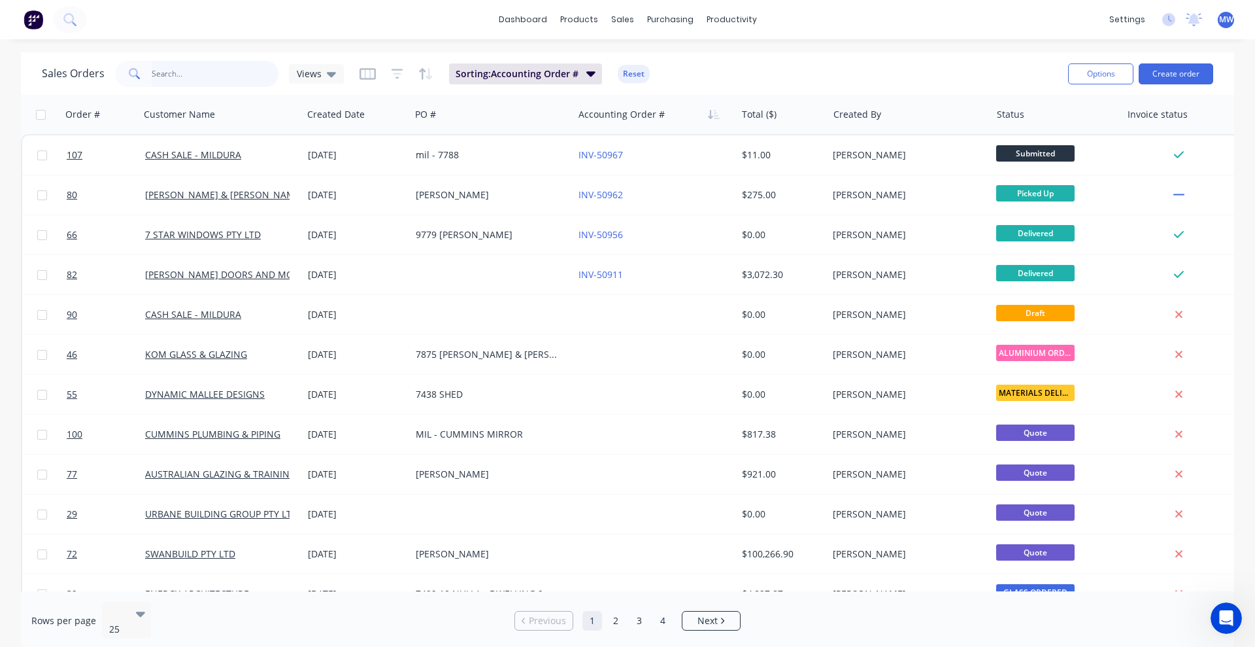
click at [213, 77] on input "text" at bounding box center [216, 74] width 128 height 26
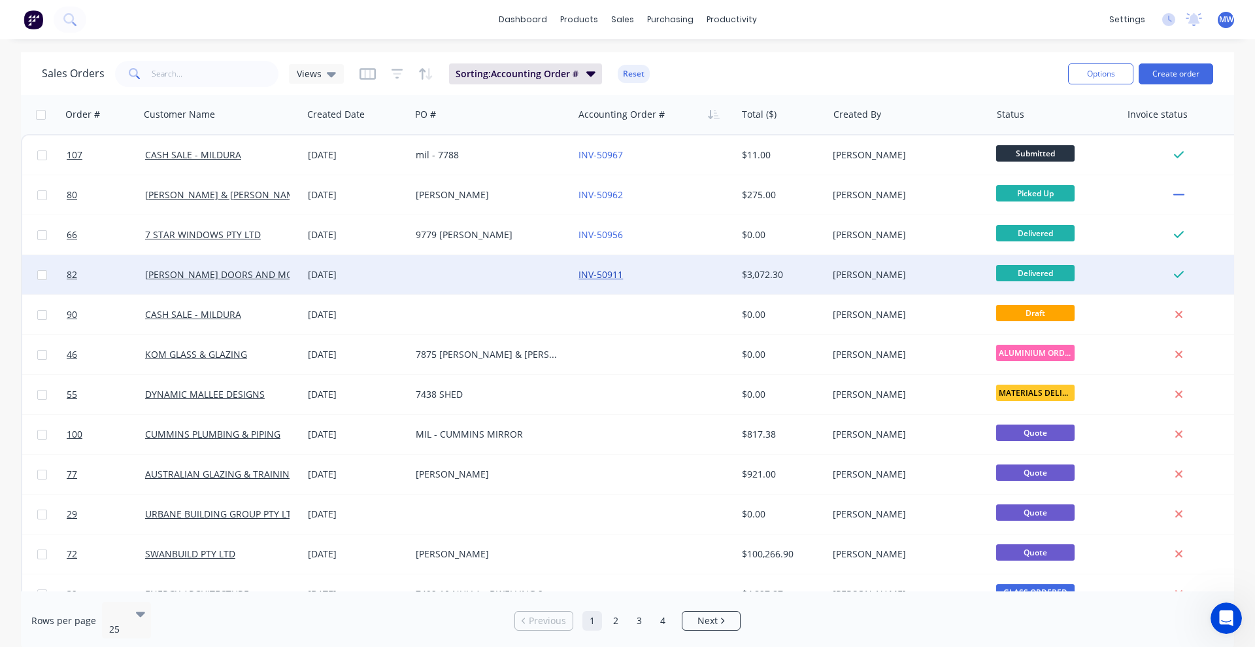
click at [613, 269] on link "INV-50911" at bounding box center [601, 274] width 44 height 12
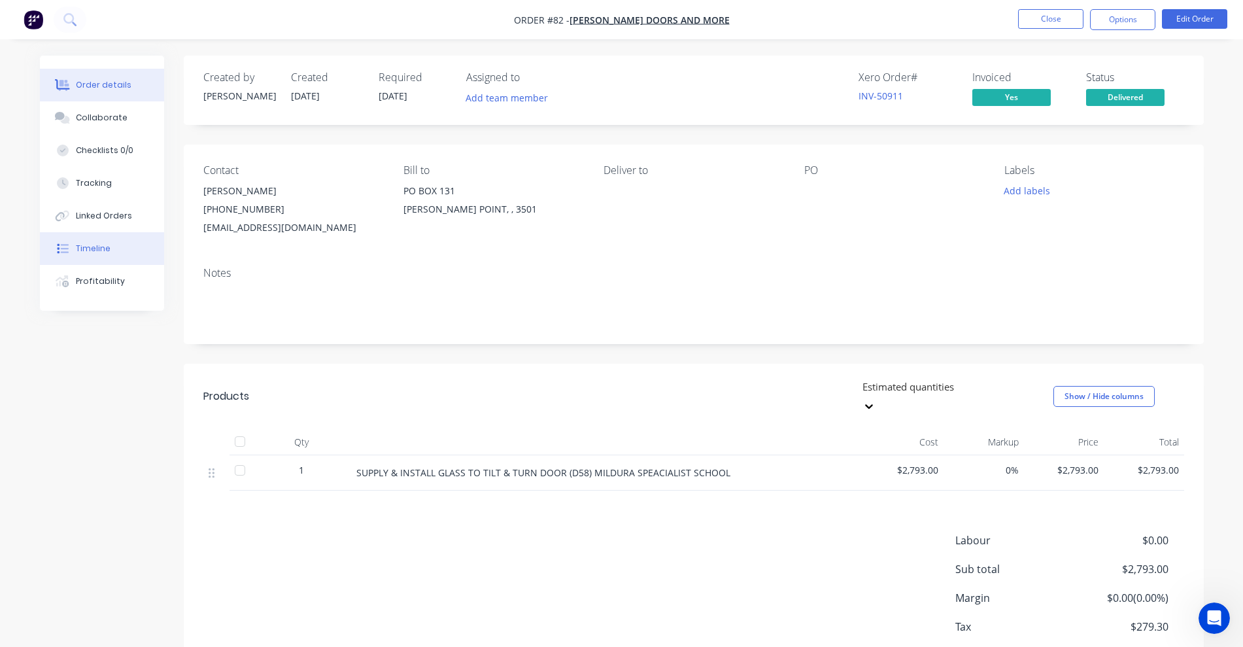
click at [111, 251] on button "Timeline" at bounding box center [102, 248] width 124 height 33
